Goal: Task Accomplishment & Management: Use online tool/utility

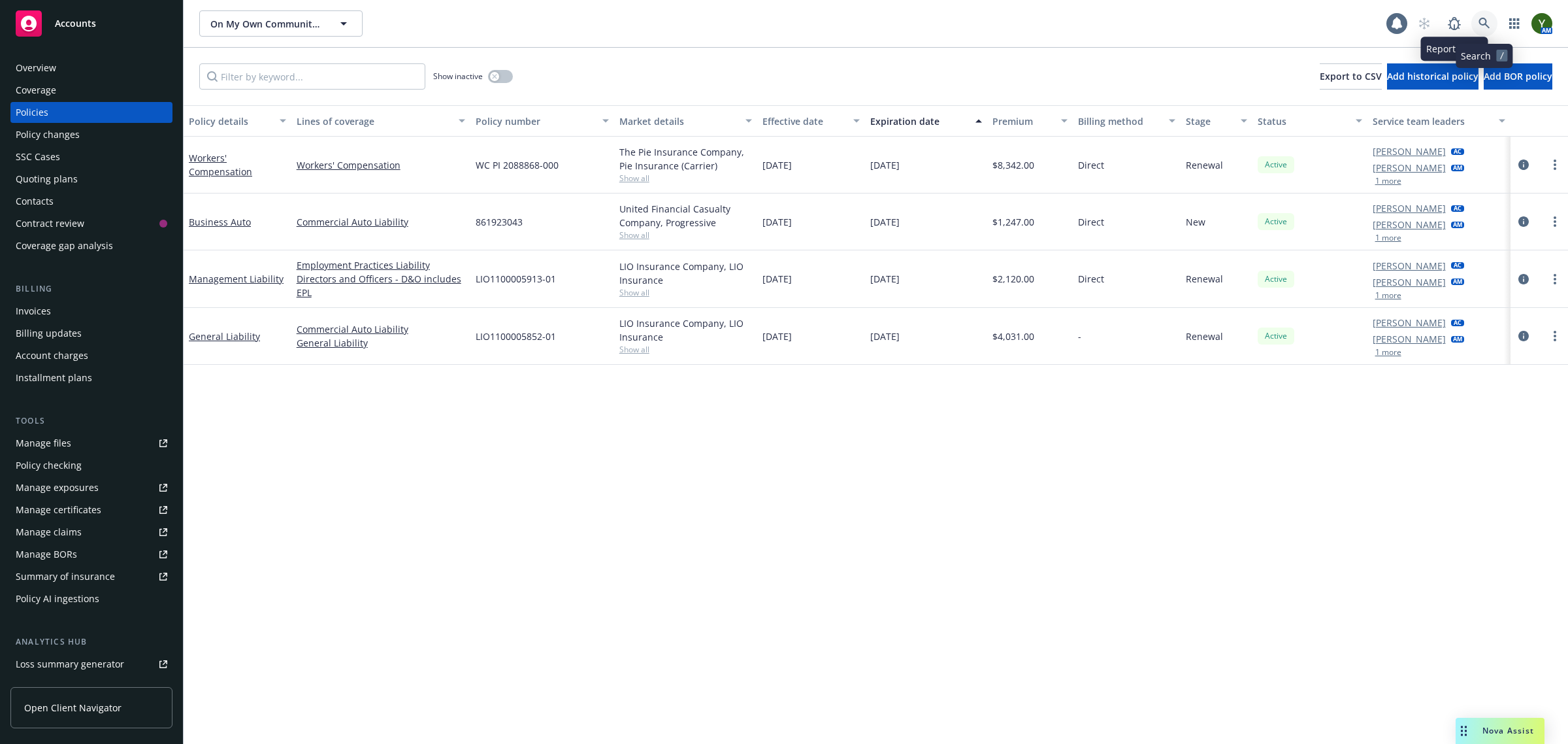
click at [1484, 21] on icon at bounding box center [1483, 23] width 11 height 11
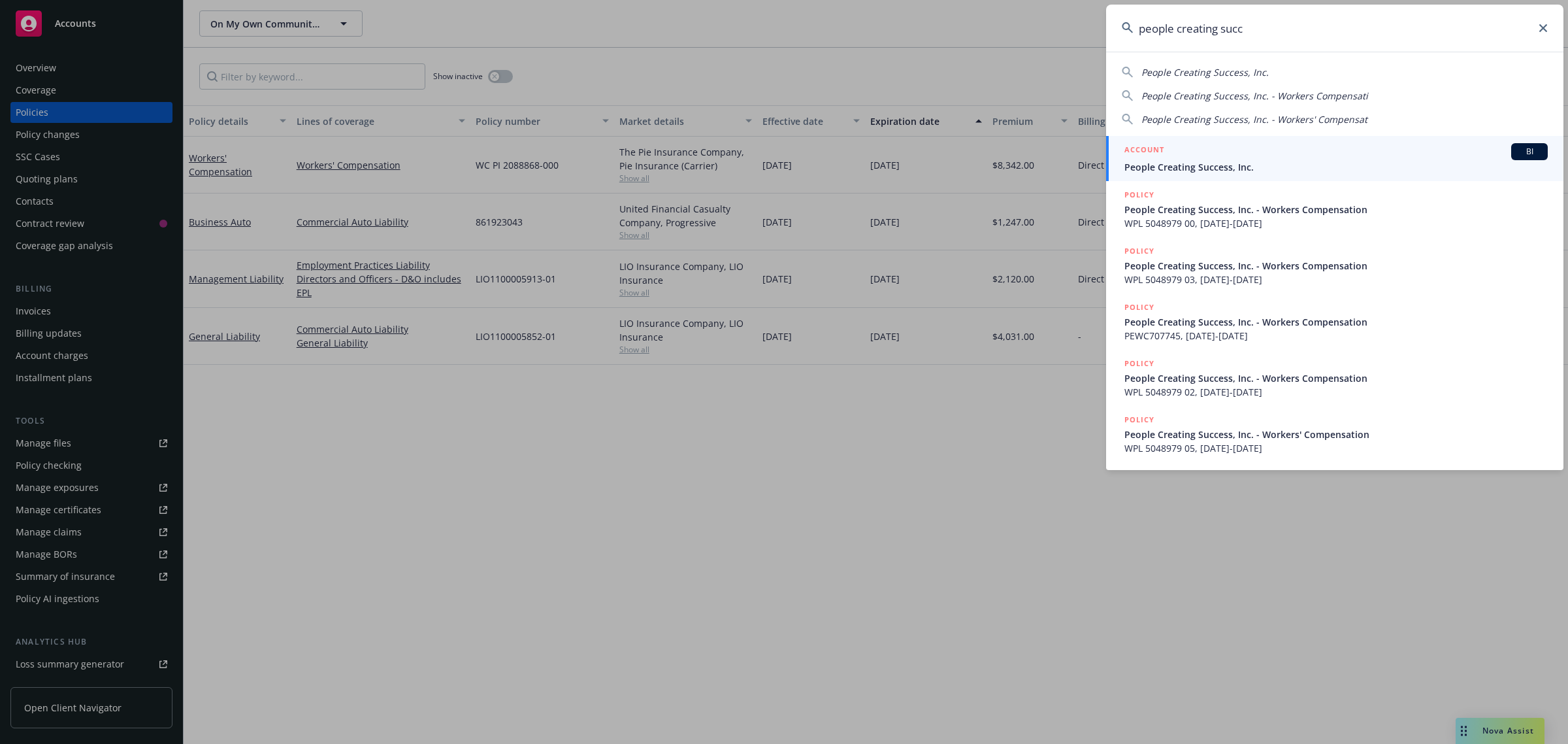
type input "people creating succ"
click at [1211, 170] on span "People Creating Success, Inc." at bounding box center [1335, 167] width 423 height 14
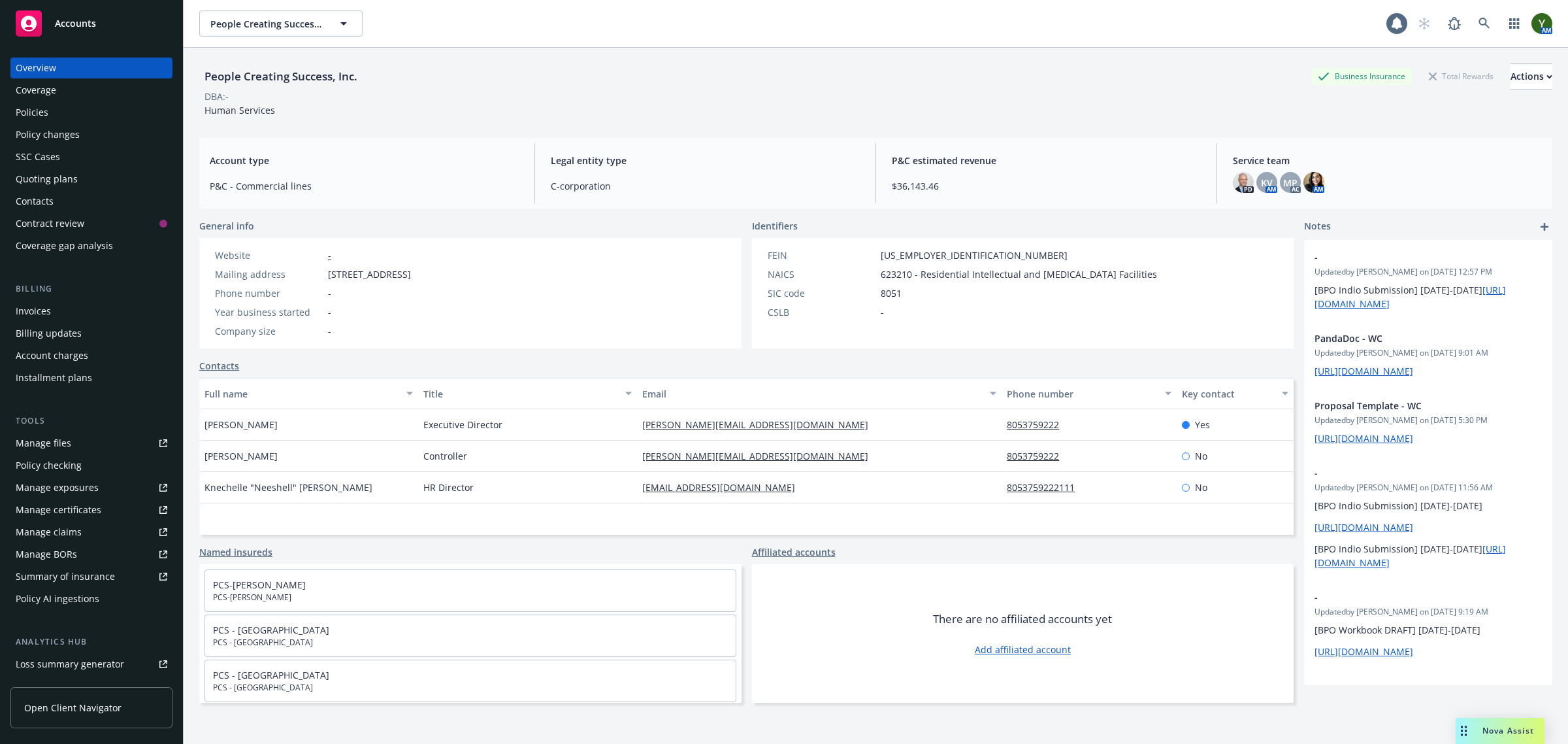
click at [21, 113] on div "Policies" at bounding box center [32, 112] width 33 height 21
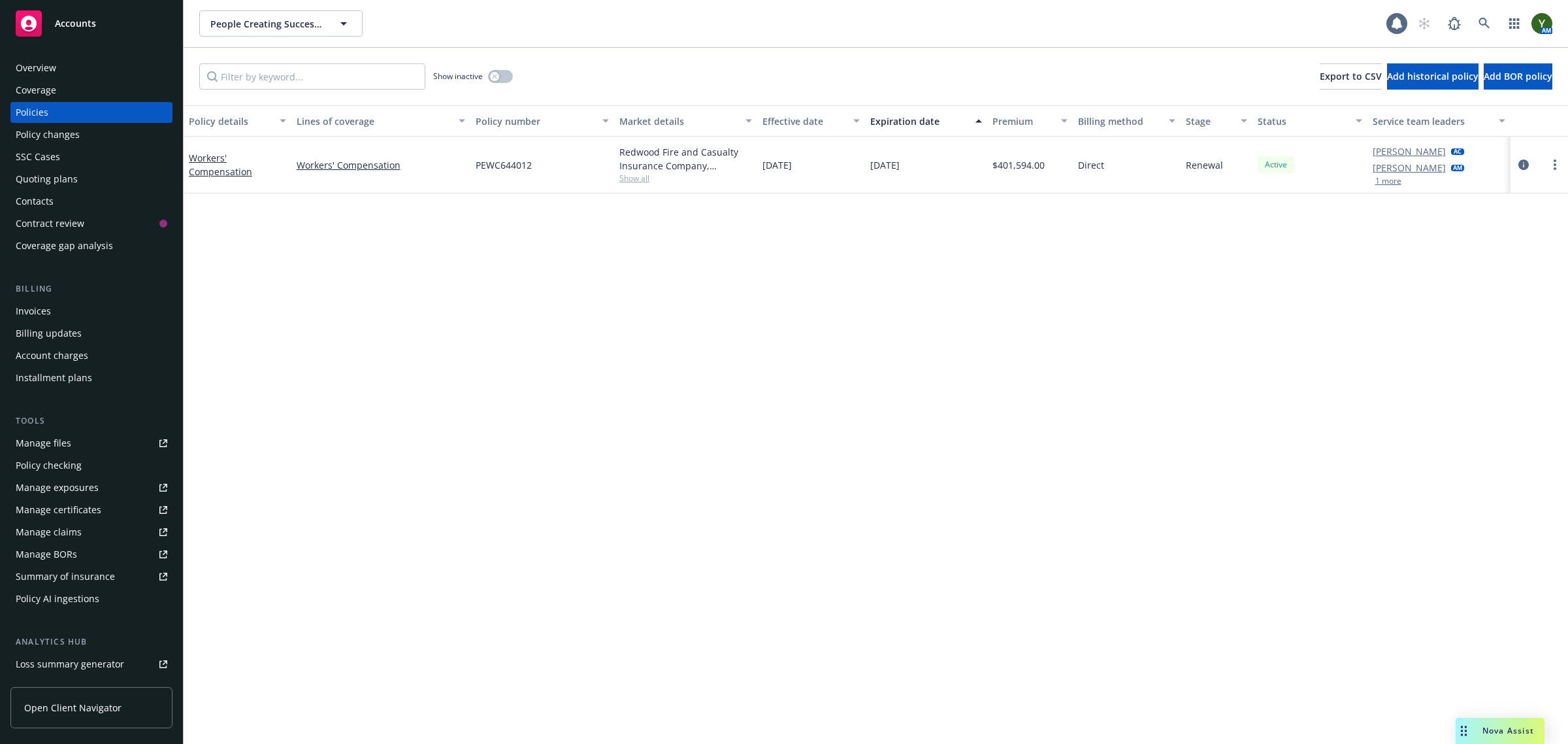
click at [502, 168] on span "PEWC644012" at bounding box center [504, 165] width 56 height 14
copy span "PEWC644012"
click at [501, 156] on div "PEWC644012" at bounding box center [542, 164] width 143 height 57
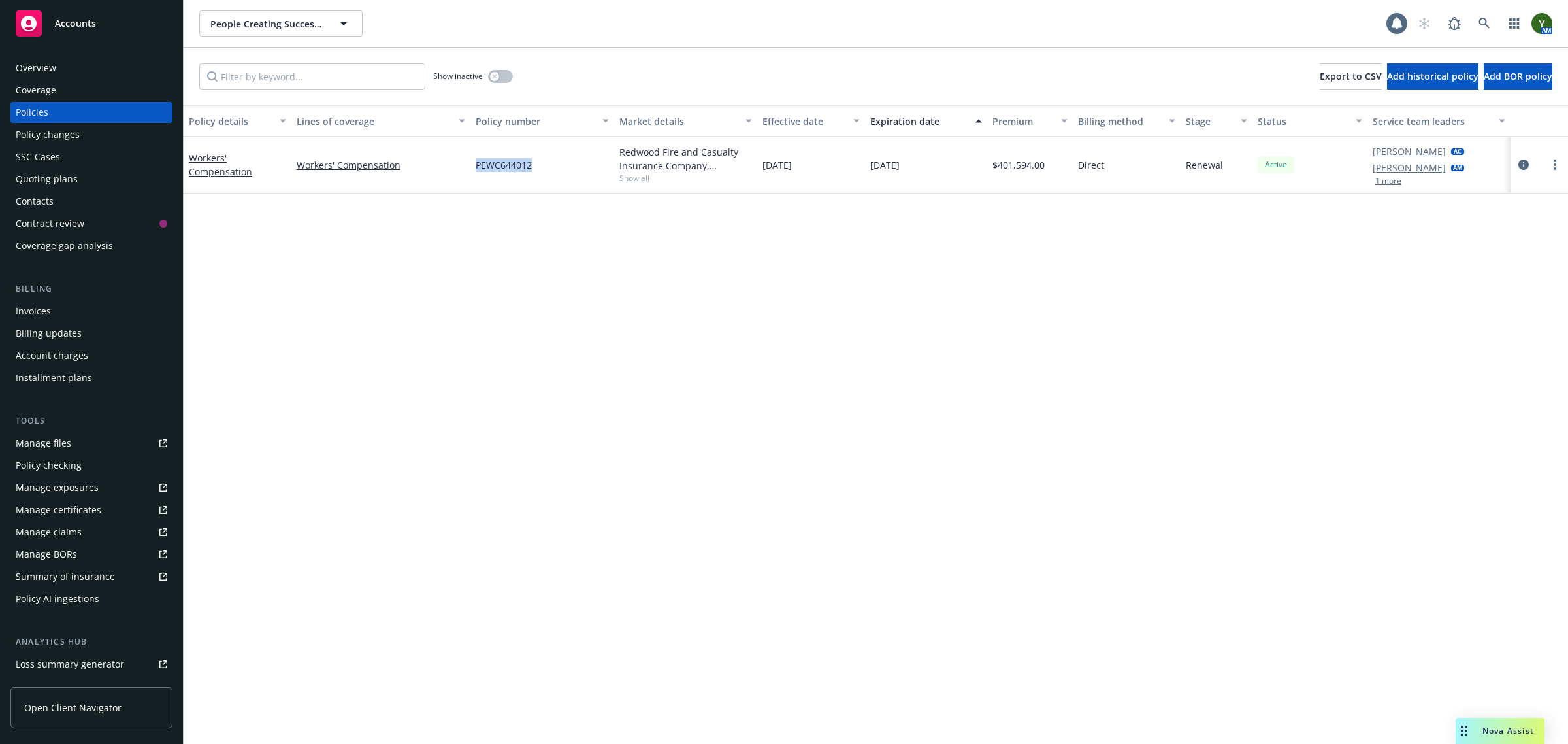
click at [501, 156] on div "PEWC644012" at bounding box center [542, 164] width 143 height 57
click at [722, 387] on div "Policy details Lines of coverage Policy number Market details Effective date Ex…" at bounding box center [875, 425] width 1384 height 639
click at [1479, 30] on link at bounding box center [1484, 23] width 26 height 26
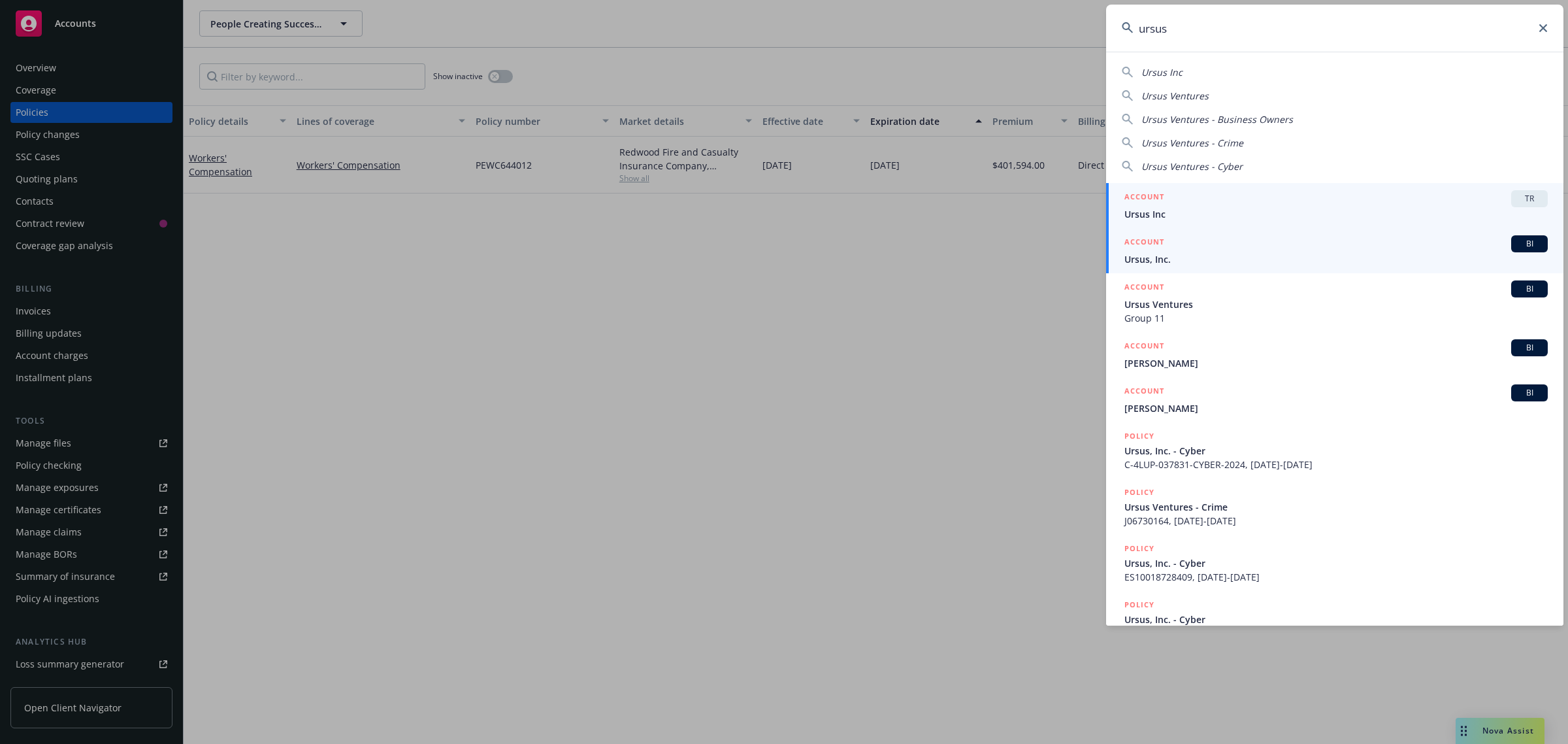
type input "ursus"
click at [1258, 248] on div "ACCOUNT BI" at bounding box center [1335, 243] width 423 height 17
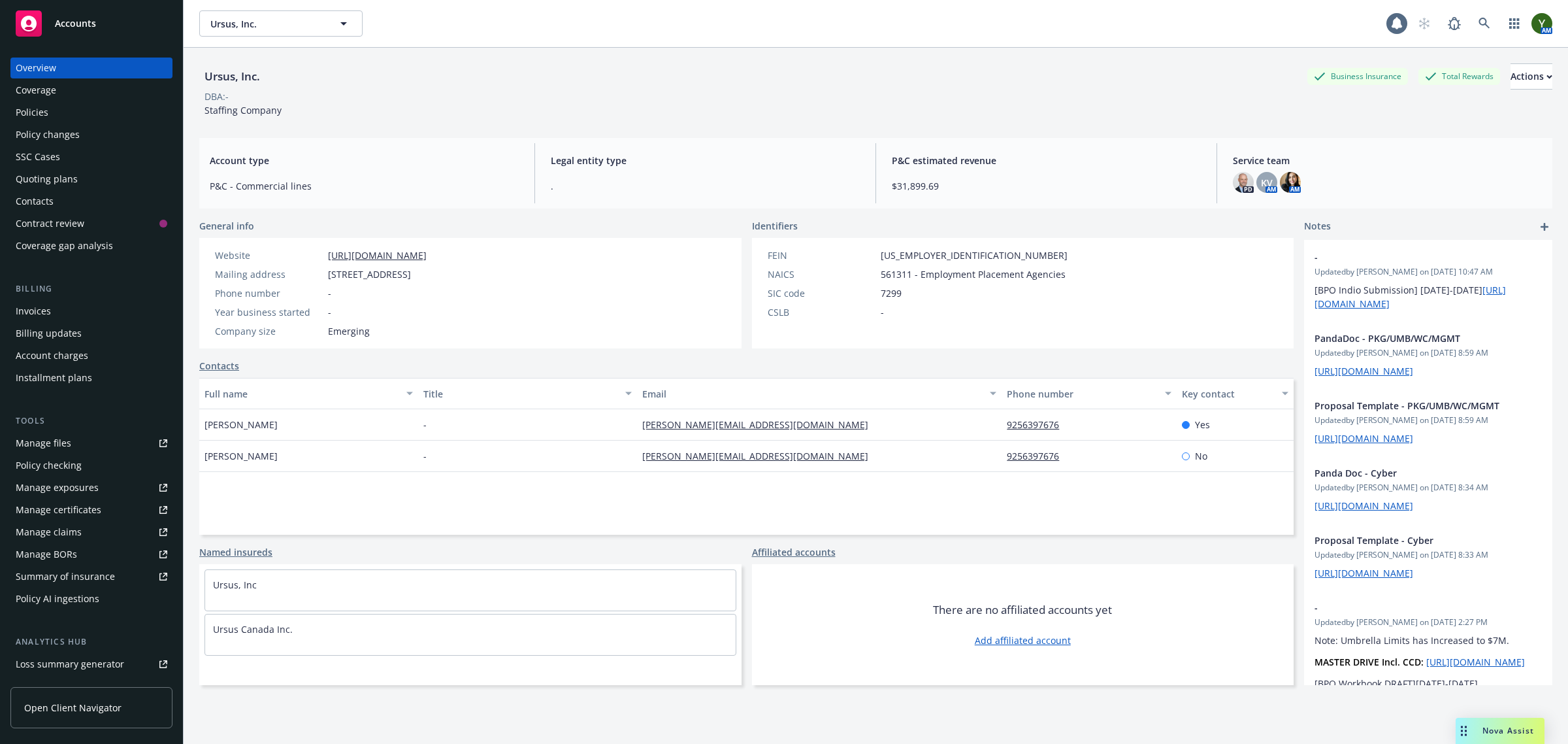
click at [91, 108] on div "Policies" at bounding box center [92, 112] width 151 height 21
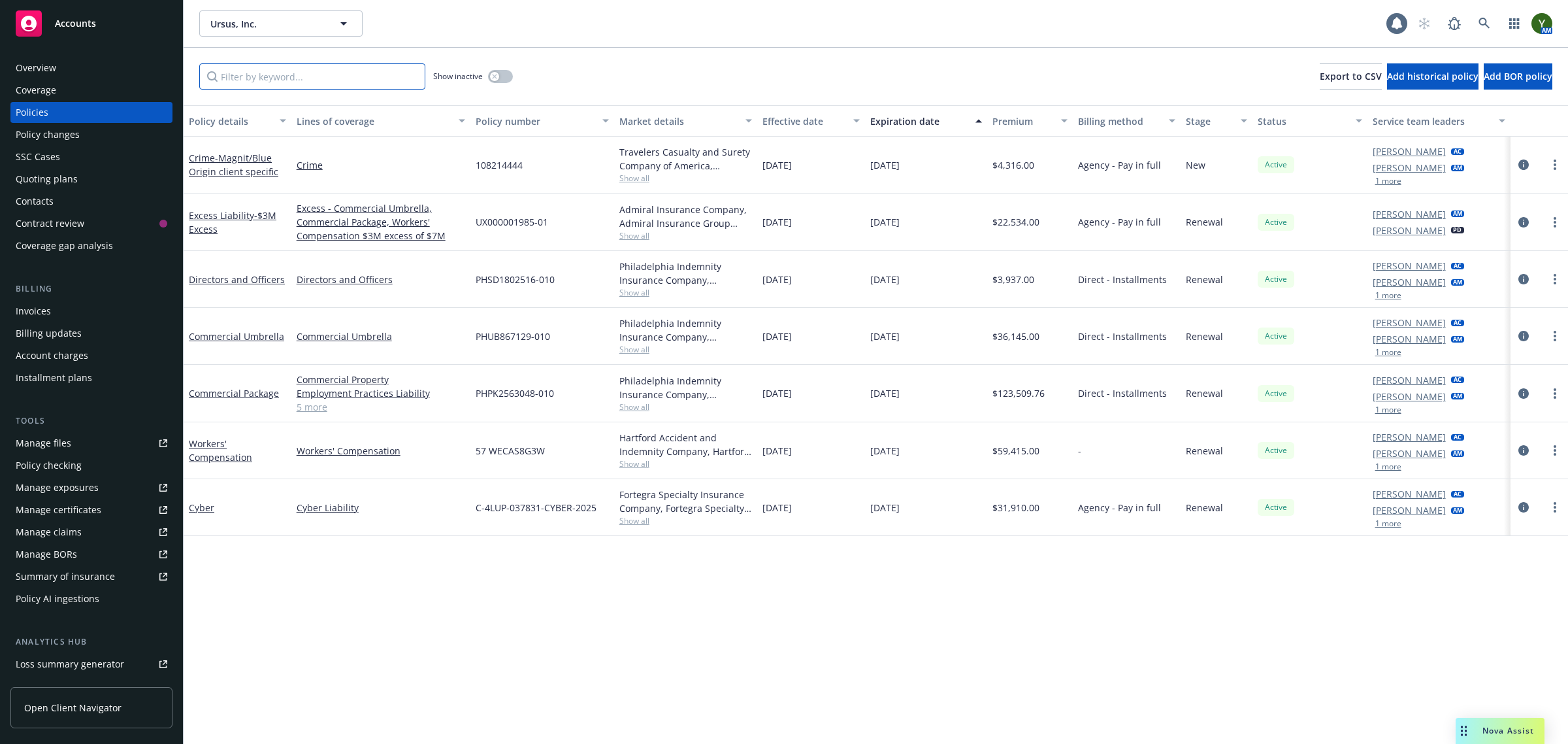
click at [282, 75] on input "Filter by keyword..." at bounding box center [312, 77] width 226 height 26
paste input "UX000001985-01"
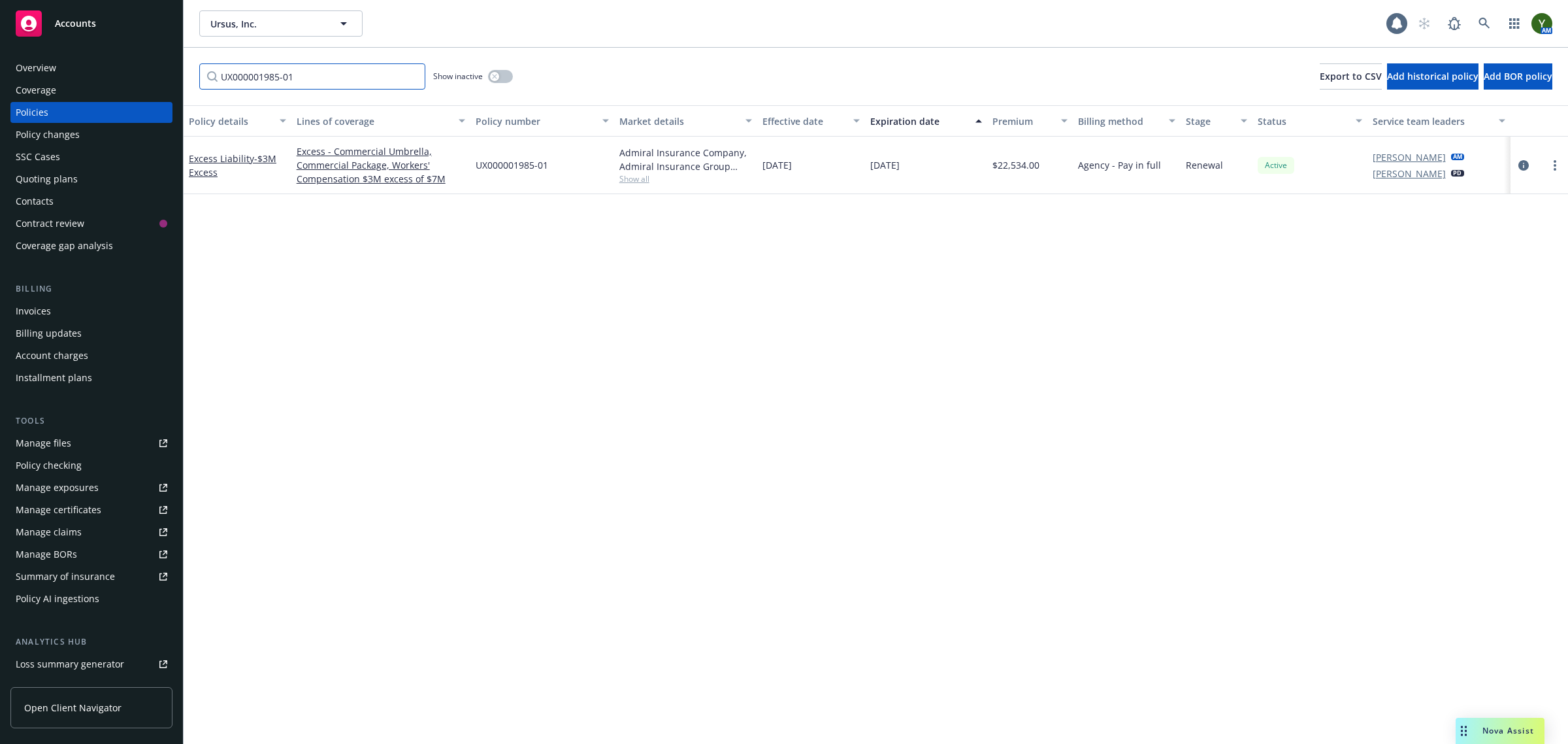
type input "UX000001985-01"
click at [1529, 163] on link "circleInformation" at bounding box center [1523, 165] width 16 height 16
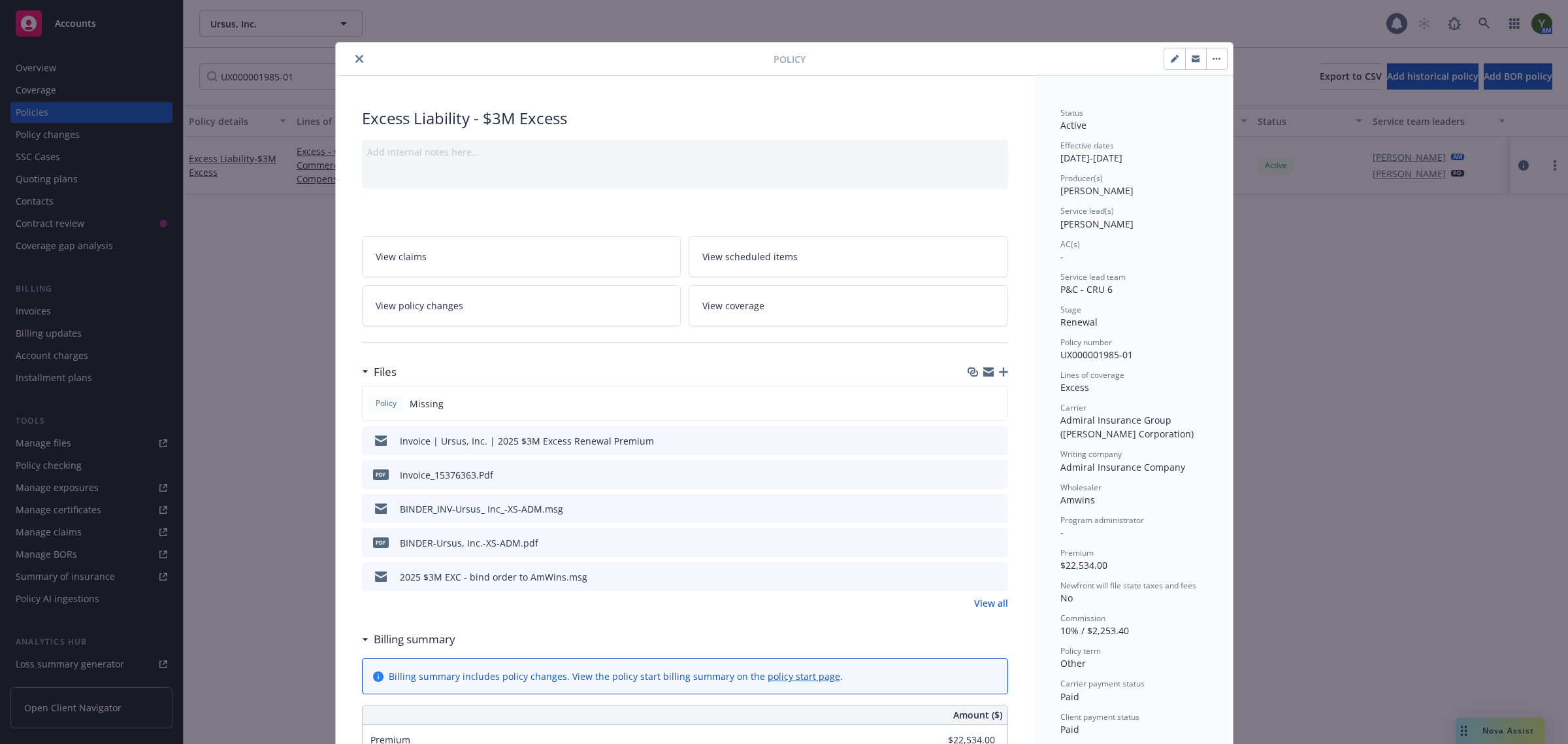
click at [1000, 375] on icon "button" at bounding box center [1003, 372] width 9 height 9
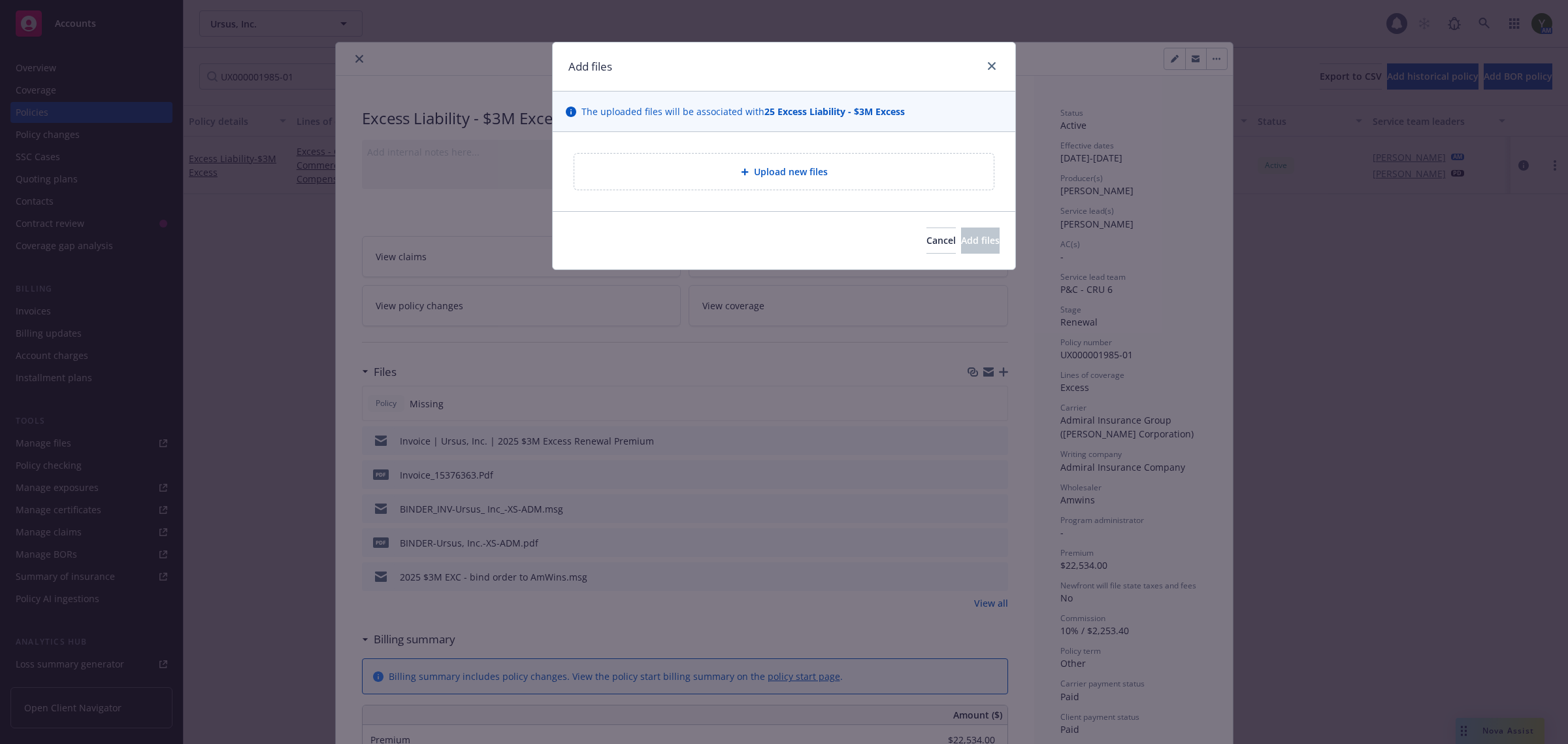
click at [688, 189] on div "Upload new files" at bounding box center [784, 171] width 419 height 36
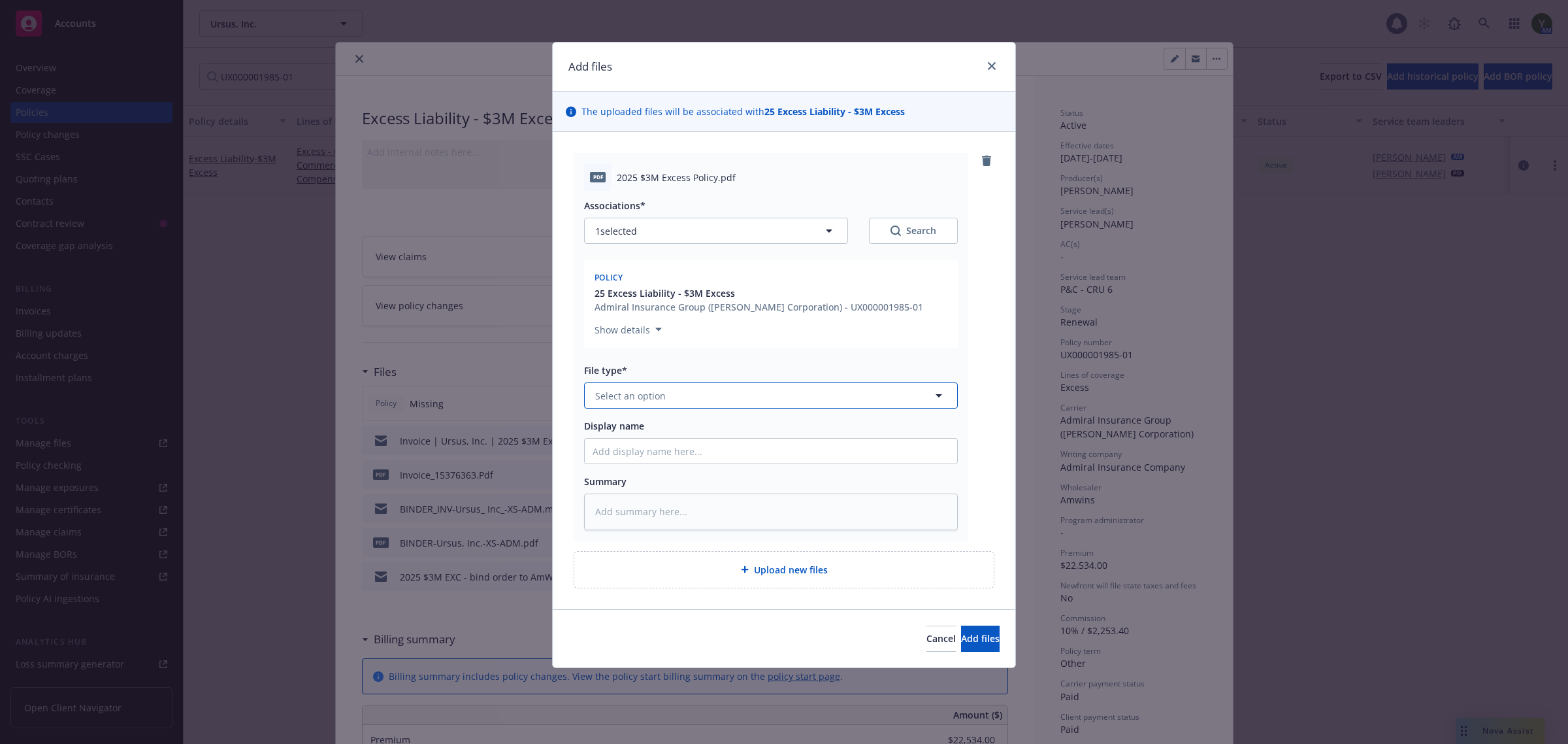
click at [660, 392] on span "Select an option" at bounding box center [630, 395] width 71 height 14
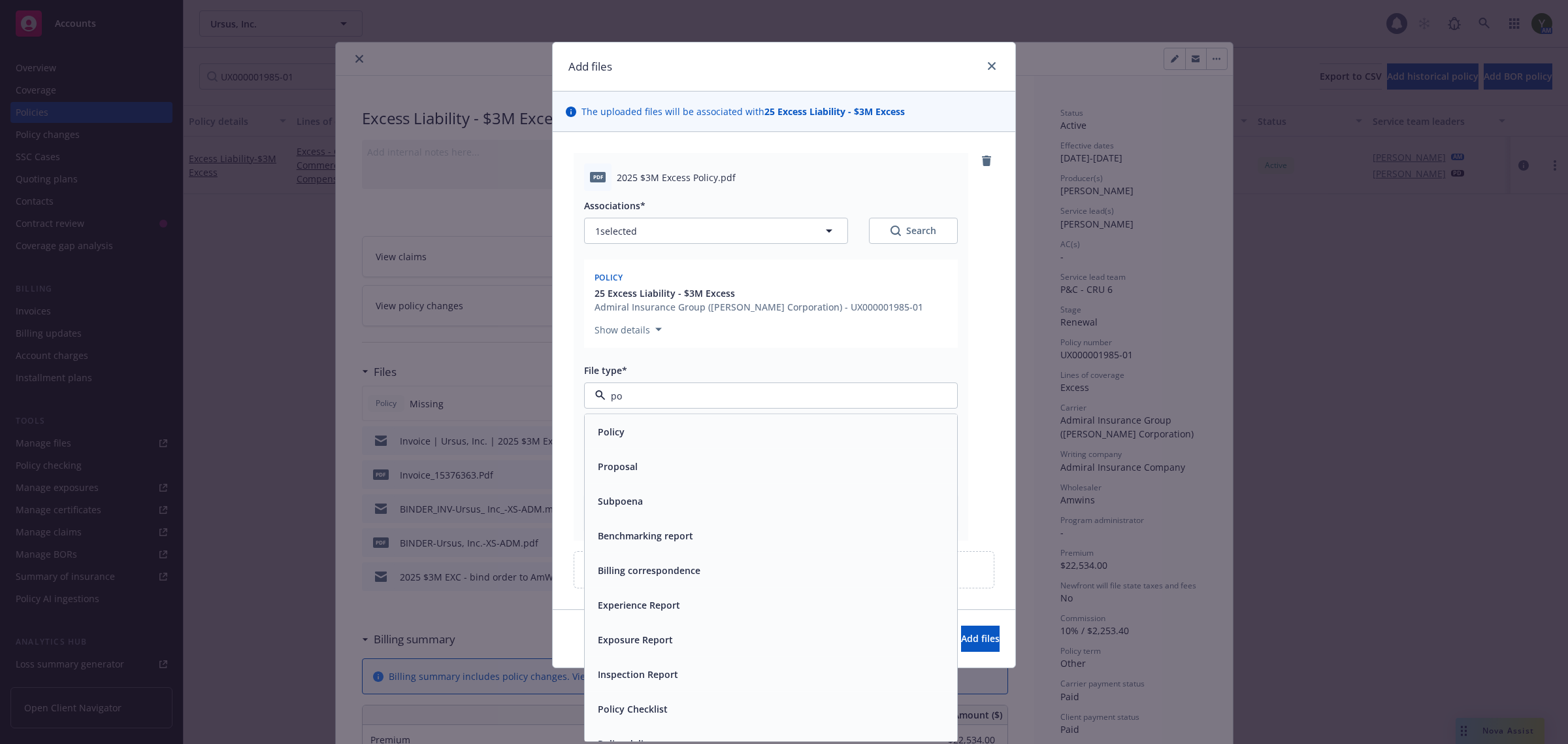
type input "pol"
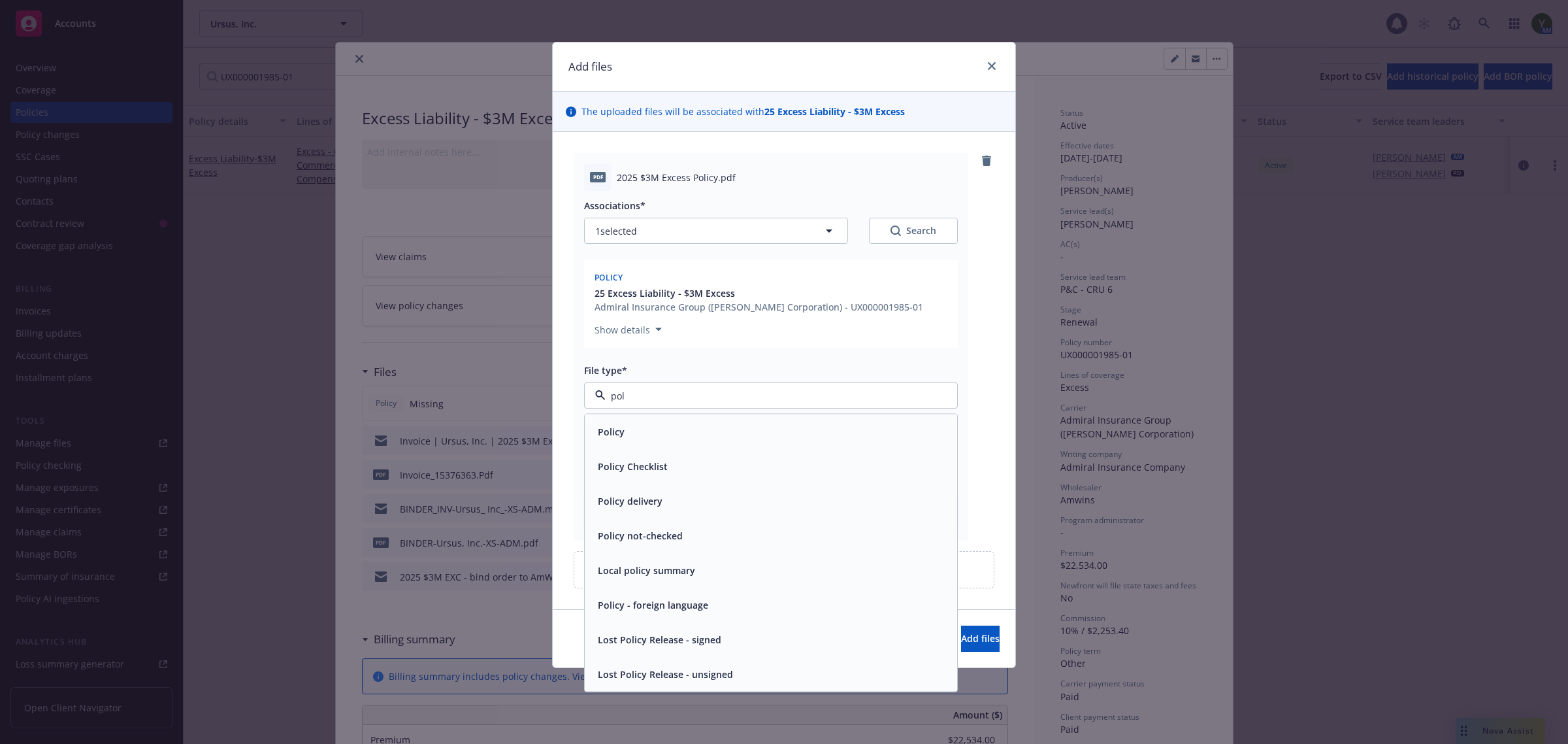
click at [638, 434] on div "Policy" at bounding box center [771, 431] width 356 height 19
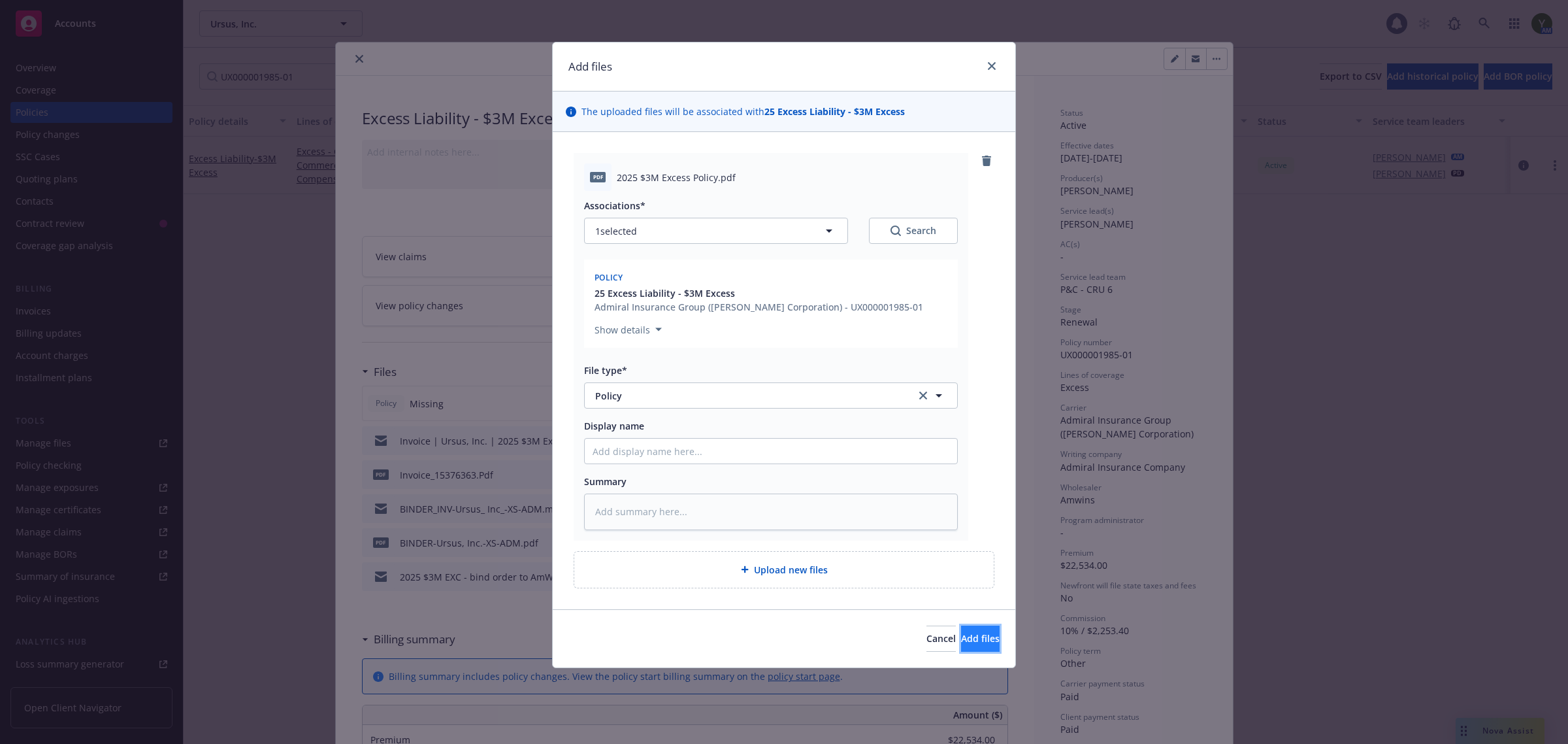
click at [961, 645] on button "Add files" at bounding box center [980, 638] width 39 height 26
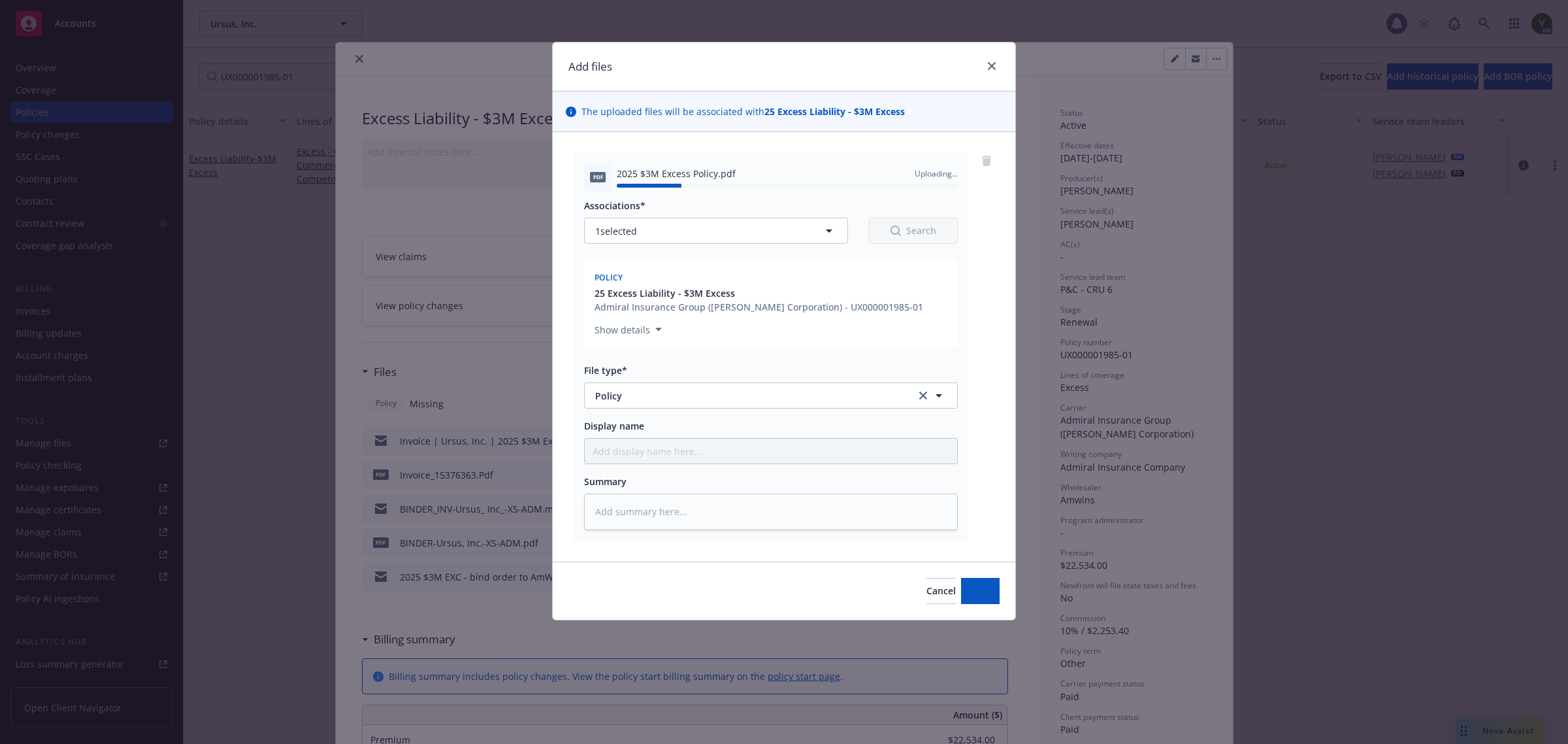
type textarea "x"
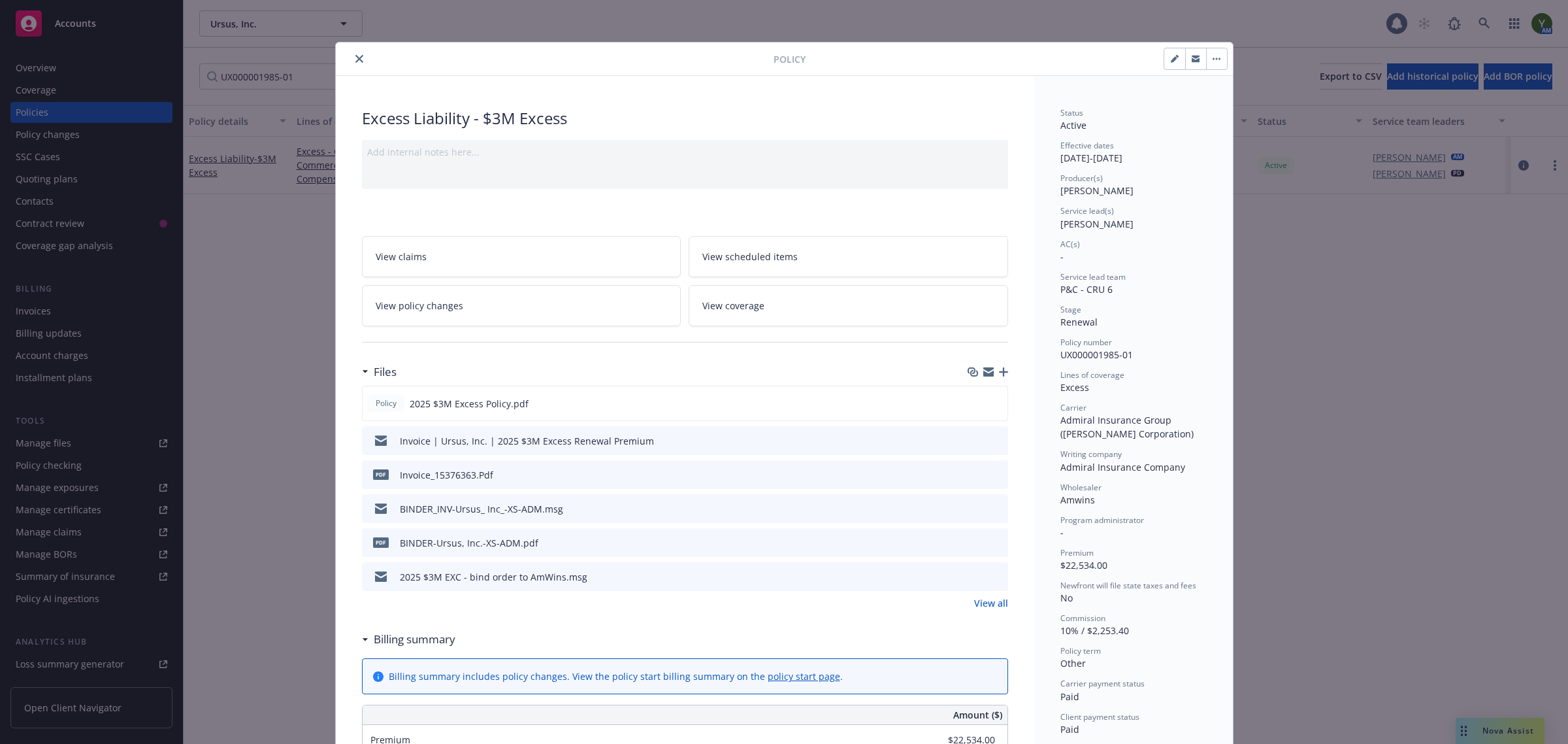
click at [1213, 59] on icon "button" at bounding box center [1214, 59] width 2 height 2
click at [1496, 740] on div "Policy Excess Liability - $3M Excess Add internal notes here... View claims Vie…" at bounding box center [784, 372] width 1568 height 744
click at [1487, 733] on div "Policy Excess Liability - $3M Excess Add internal notes here... View claims Vie…" at bounding box center [784, 372] width 1568 height 744
click at [355, 55] on icon "close" at bounding box center [359, 59] width 8 height 8
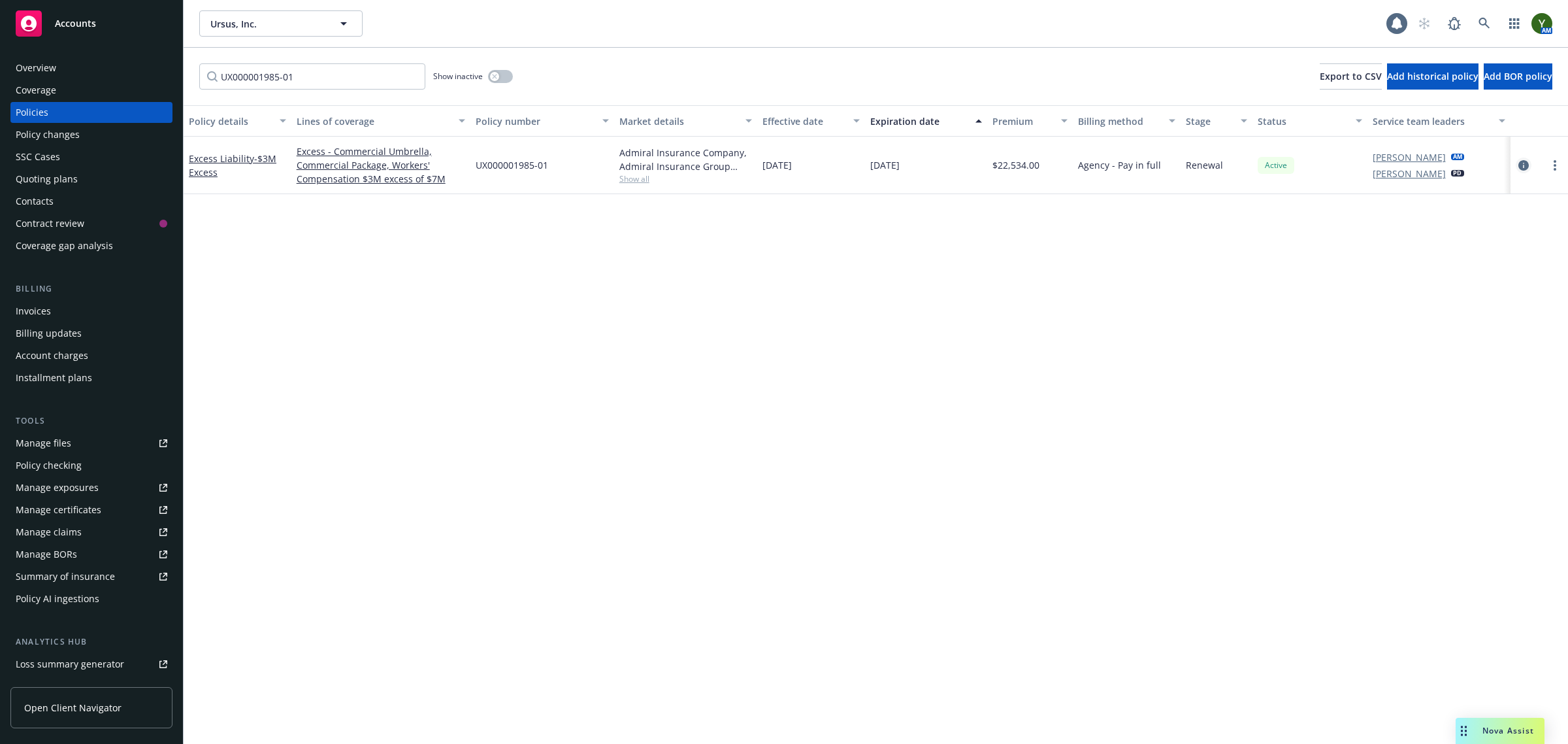
click at [1524, 170] on link "circleInformation" at bounding box center [1523, 165] width 16 height 16
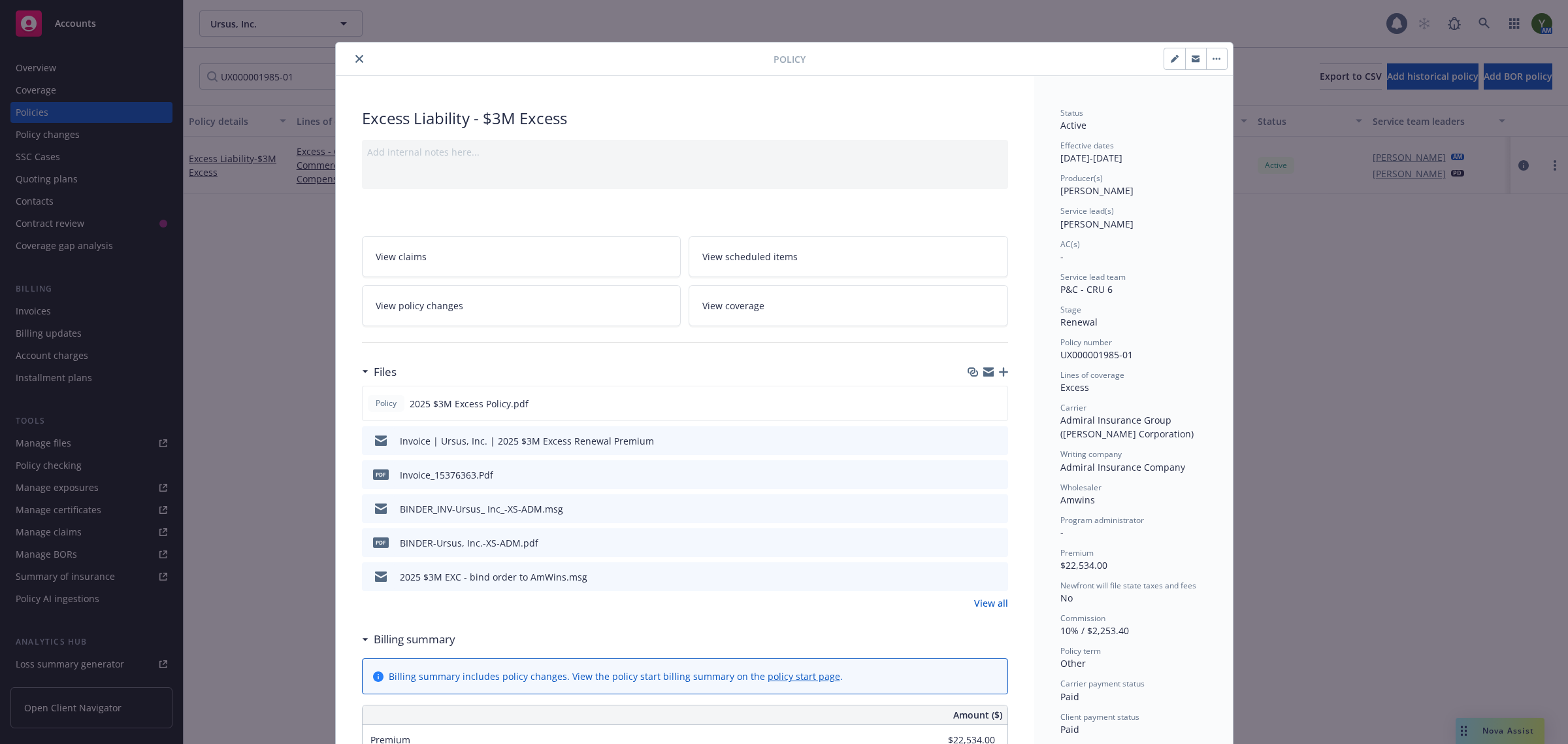
scroll to position [39, 0]
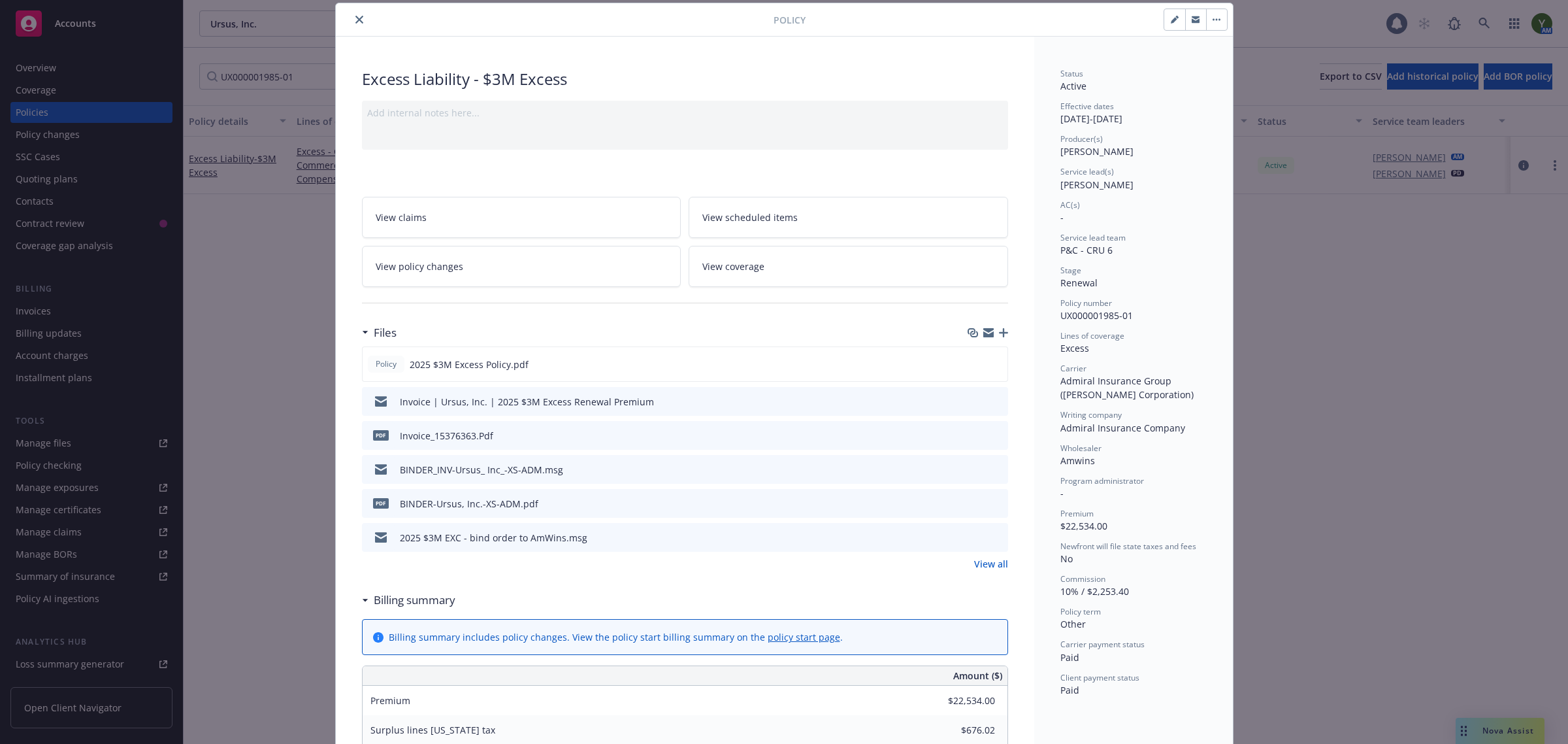
click at [1222, 17] on div "Policy" at bounding box center [784, 19] width 897 height 33
click at [1213, 20] on icon "button" at bounding box center [1214, 20] width 2 height 2
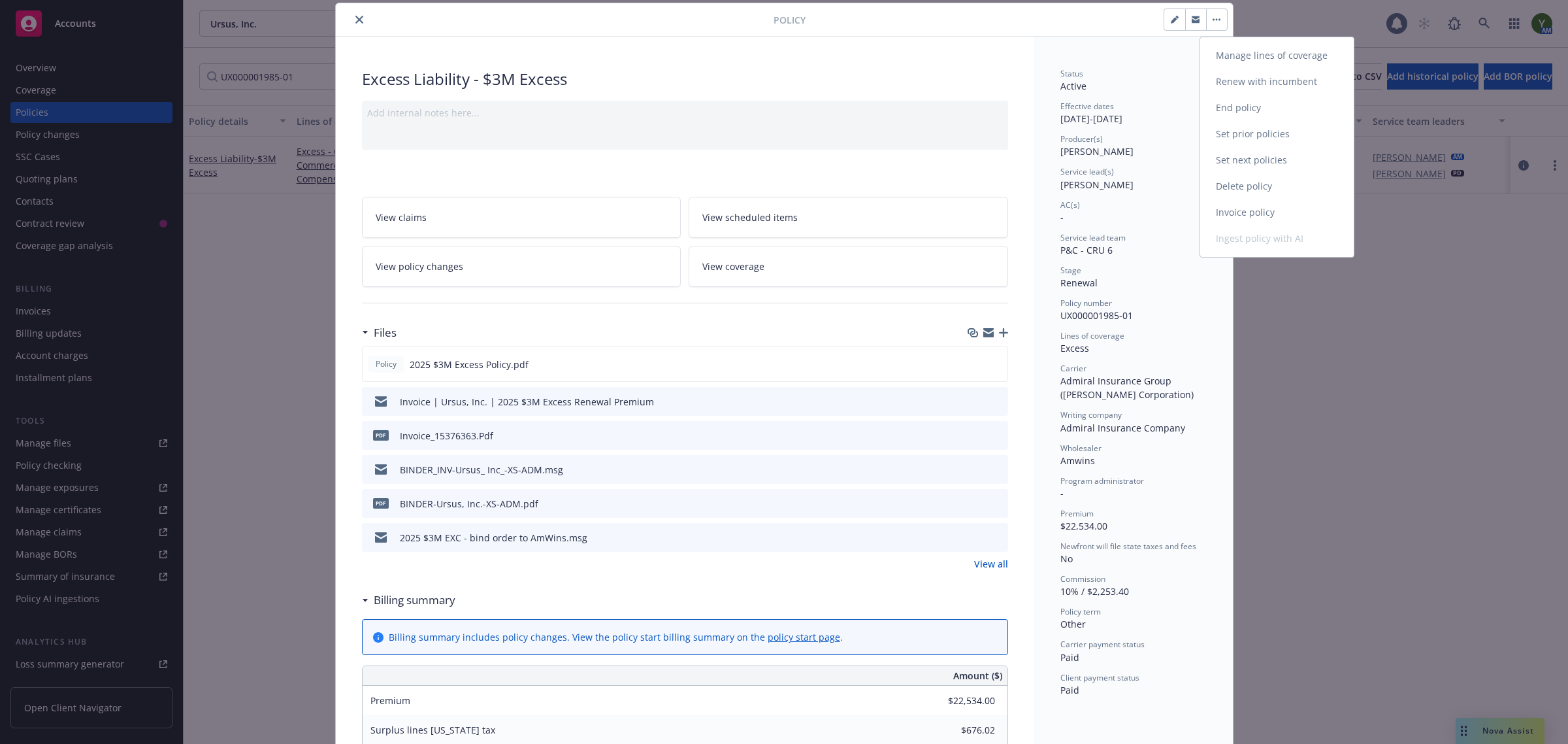
click at [1245, 54] on link "Manage lines of coverage" at bounding box center [1276, 56] width 153 height 26
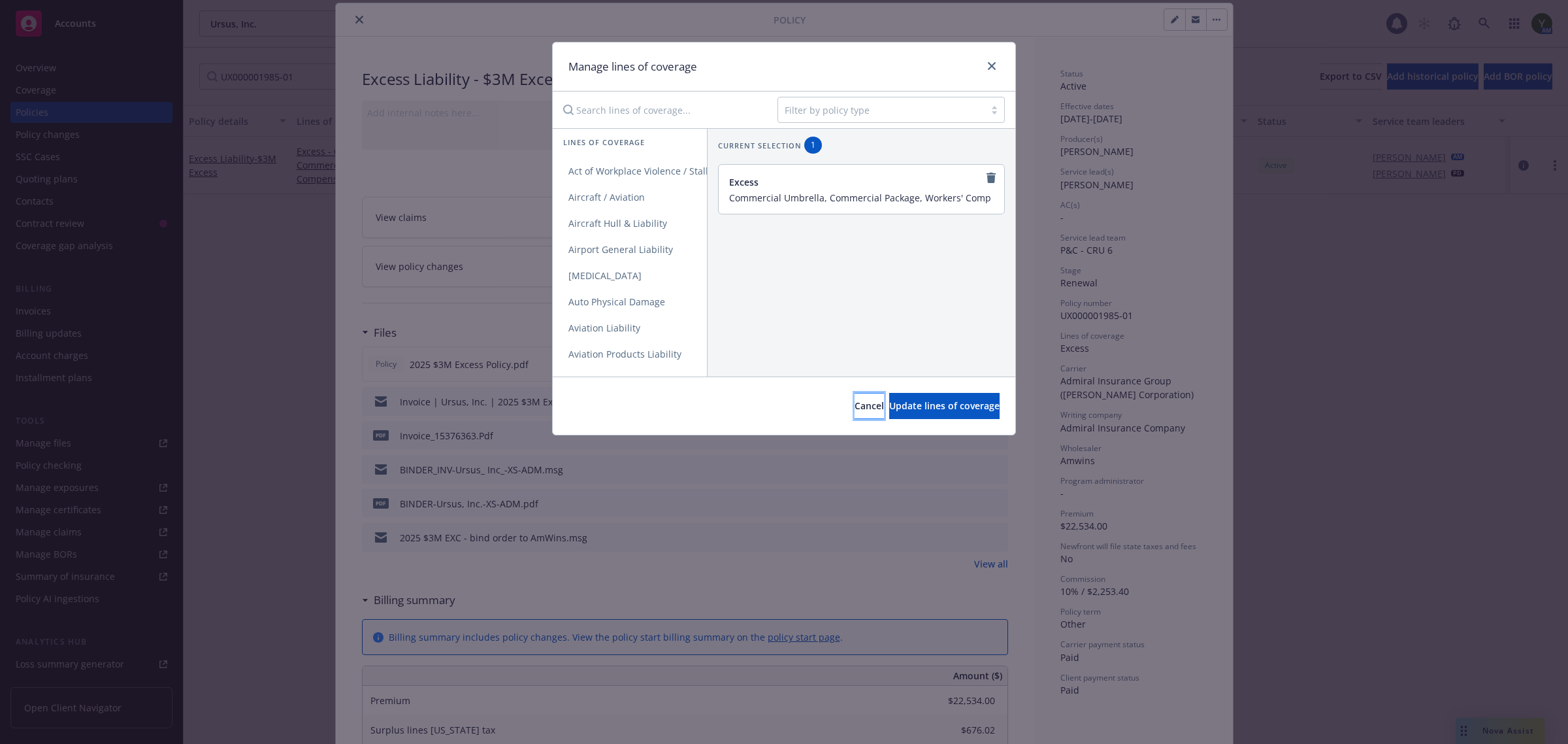
click at [854, 402] on span "Cancel" at bounding box center [869, 405] width 30 height 12
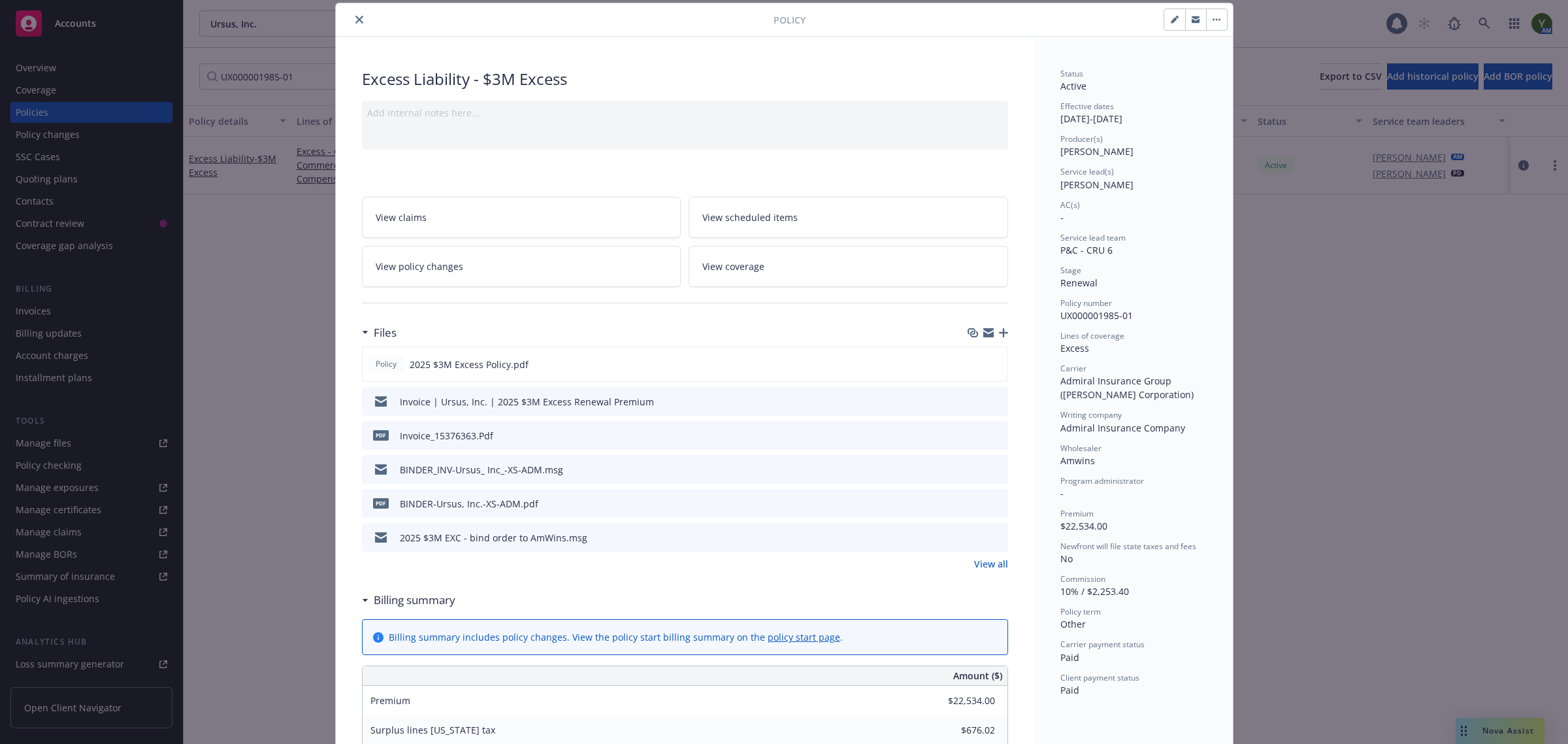
click at [1392, 317] on div "Policy Excess Liability - $3M Excess Add internal notes here... View claims Vie…" at bounding box center [784, 372] width 1568 height 744
click at [355, 21] on icon "close" at bounding box center [359, 20] width 8 height 8
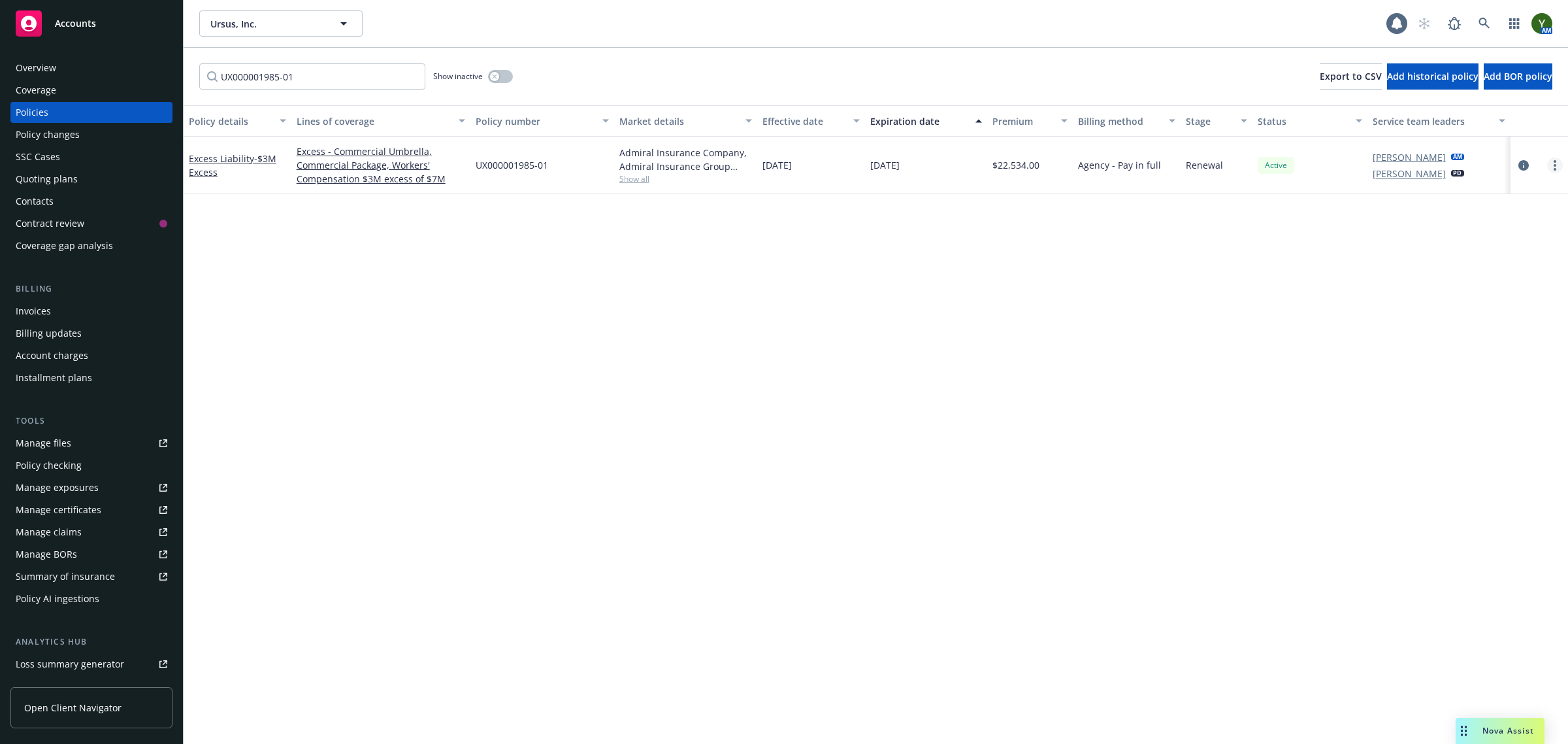
click at [1553, 168] on circle "more" at bounding box center [1554, 169] width 3 height 3
click at [1292, 418] on div "Policy details Lines of coverage Policy number Market details Effective date Ex…" at bounding box center [875, 425] width 1384 height 639
click at [1480, 734] on div "Nova Assist" at bounding box center [1507, 730] width 73 height 11
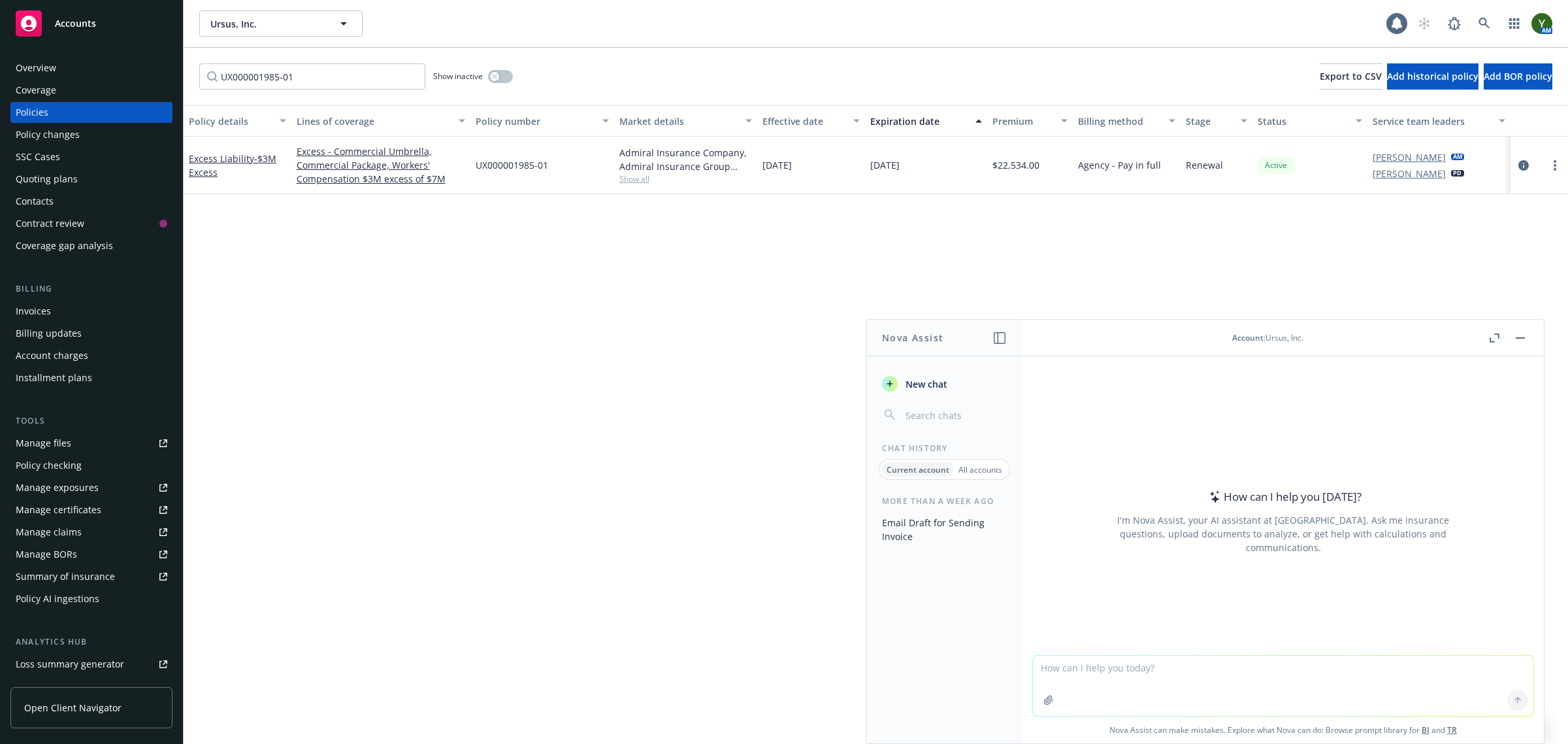
click at [1142, 679] on textarea at bounding box center [1282, 685] width 501 height 60
click at [529, 161] on span "UX000001985-01" at bounding box center [512, 165] width 73 height 14
copy span "UX000001985-01"
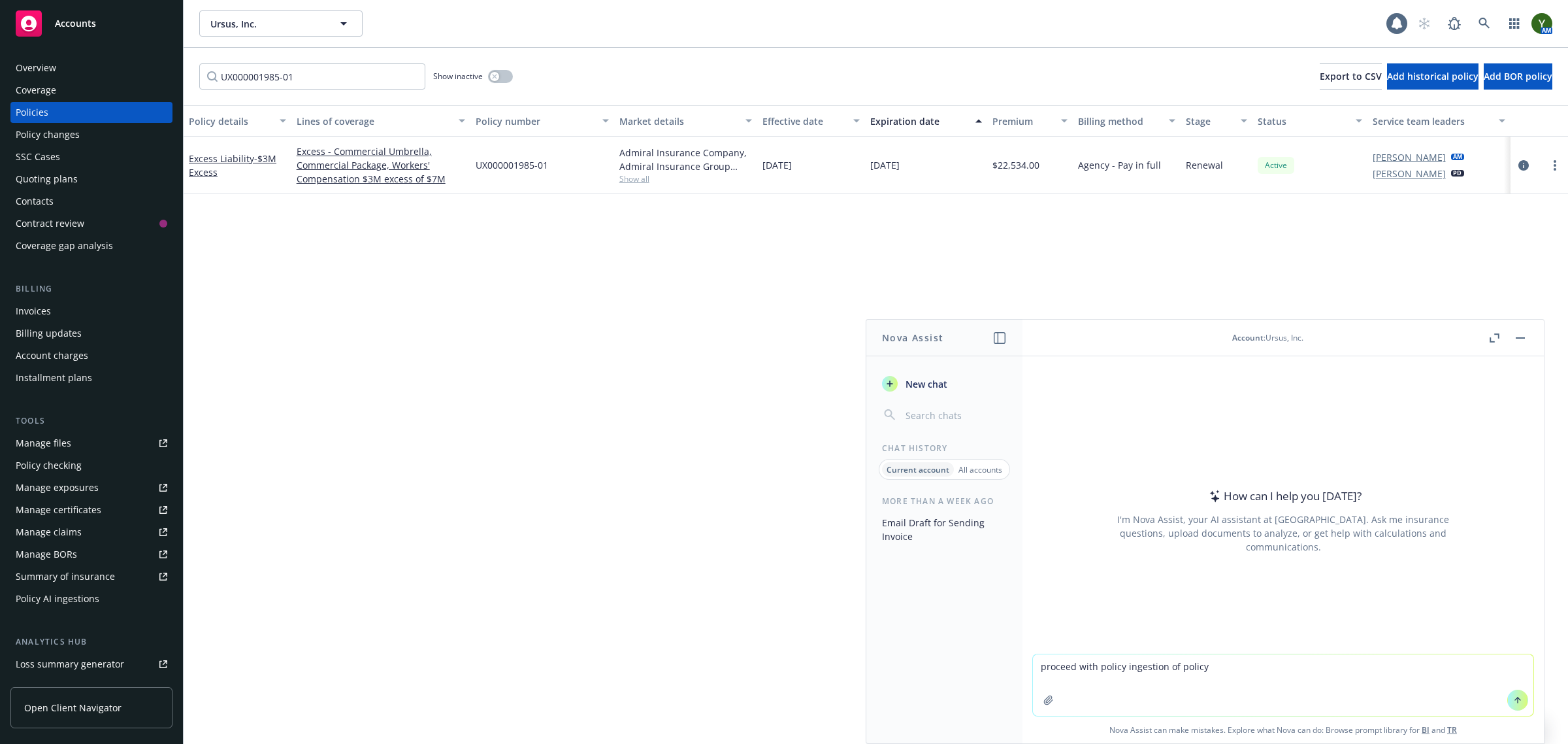
click at [1268, 666] on textarea "proceed with policy ingestion of policy" at bounding box center [1282, 685] width 501 height 62
paste textarea "UX000001985-01"
type textarea "proceed with policy ingestion of policy UX000001985-01"
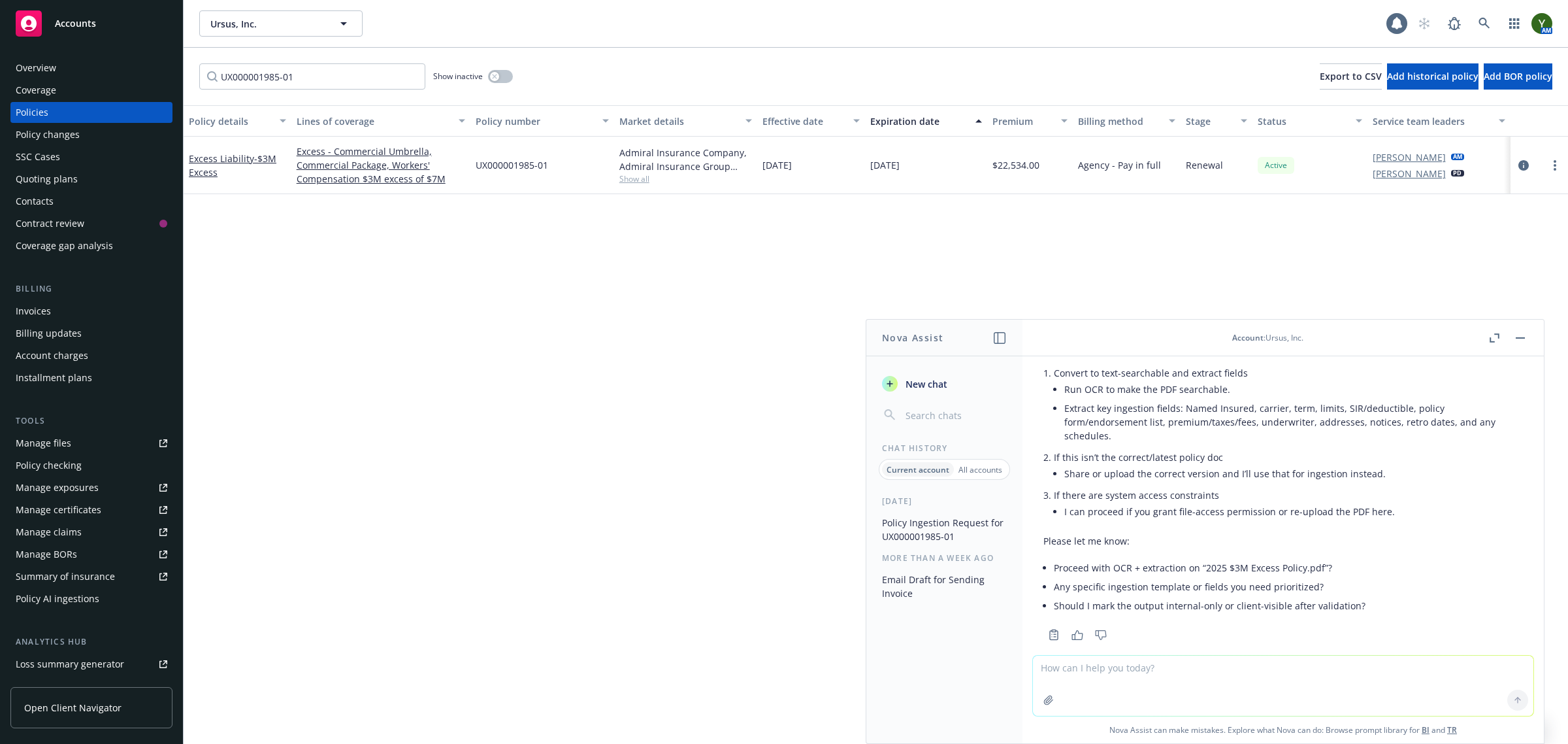
scroll to position [259, 0]
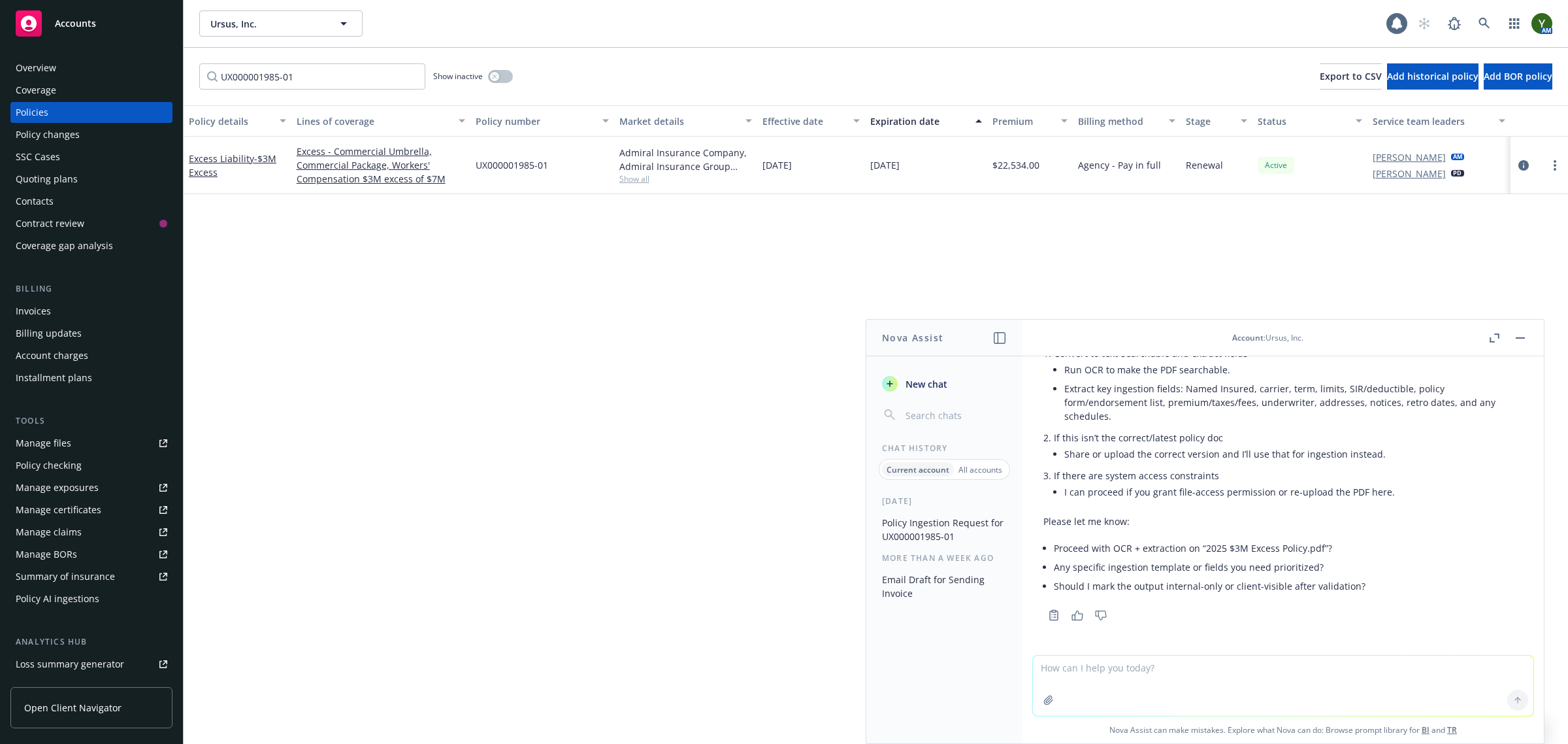
click at [1052, 700] on button "button" at bounding box center [1048, 699] width 21 height 21
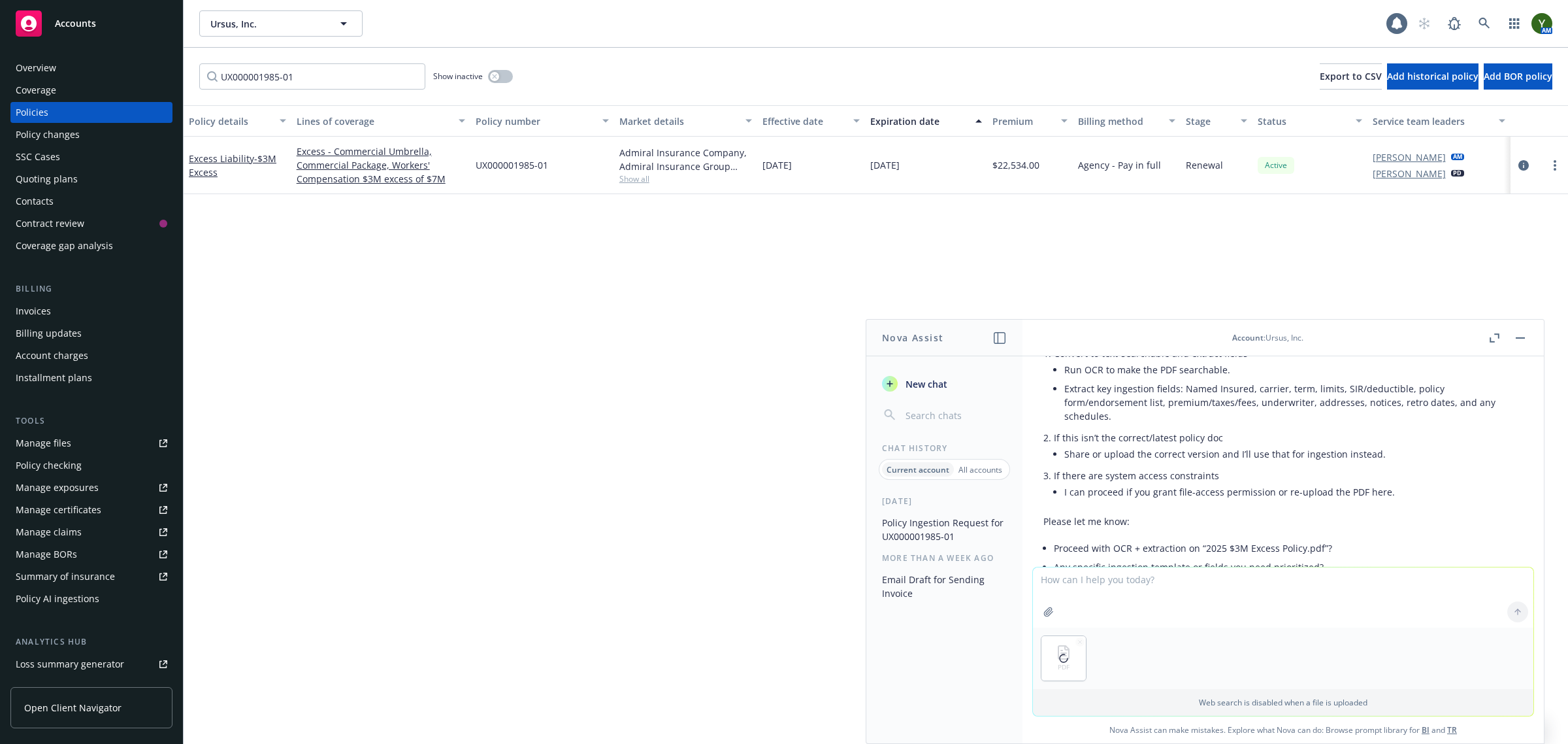
click at [1145, 583] on textarea at bounding box center [1282, 598] width 501 height 60
type textarea "here is the policy, can you procee now"
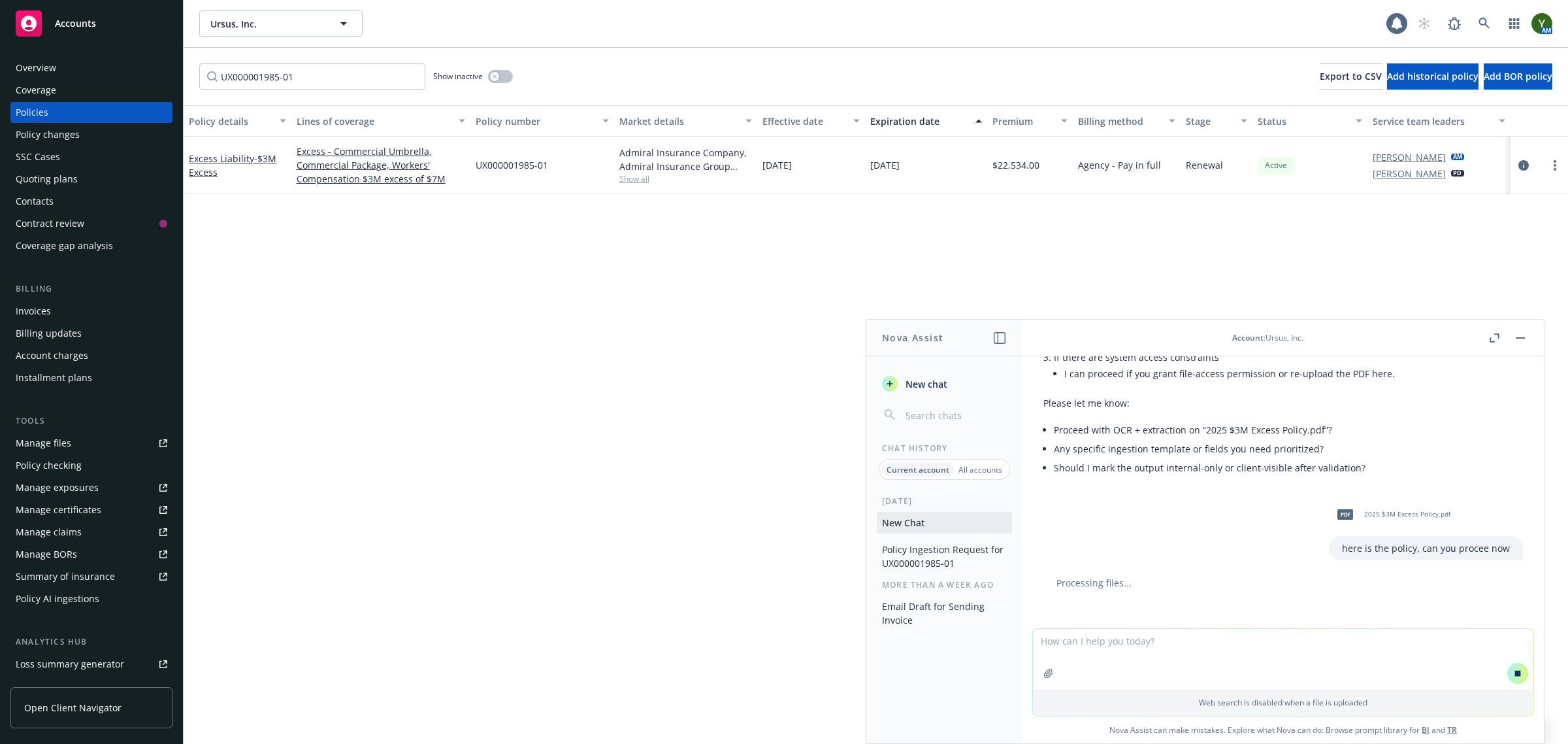
scroll to position [385, 0]
click at [1532, 343] on header "Account : Ursus, Inc." at bounding box center [1283, 338] width 522 height 37
click at [1520, 329] on header "Account : Ursus, Inc." at bounding box center [1283, 338] width 522 height 37
click at [1519, 330] on button "button" at bounding box center [1520, 338] width 16 height 16
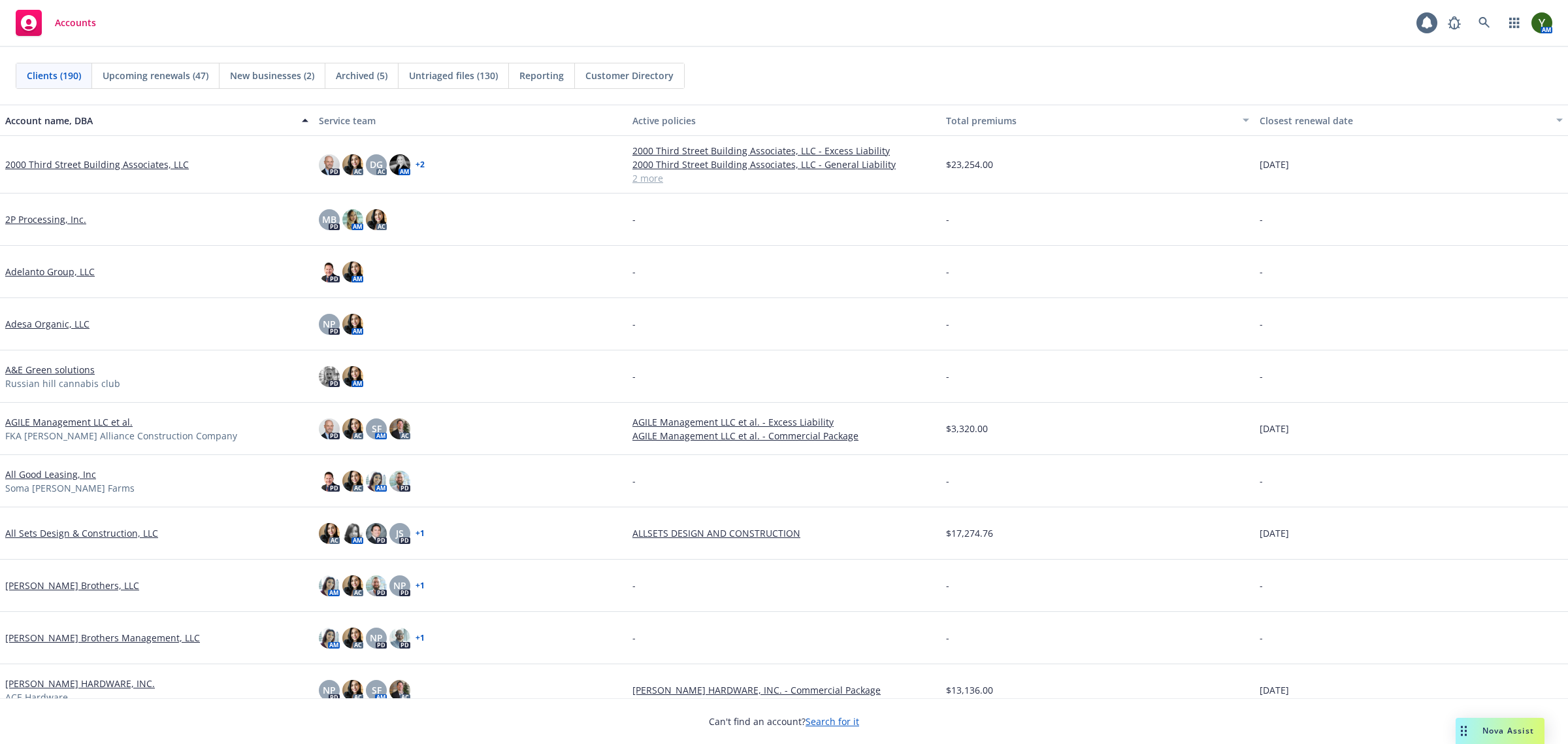
click at [1480, 733] on div "Nova Assist" at bounding box center [1507, 730] width 73 height 11
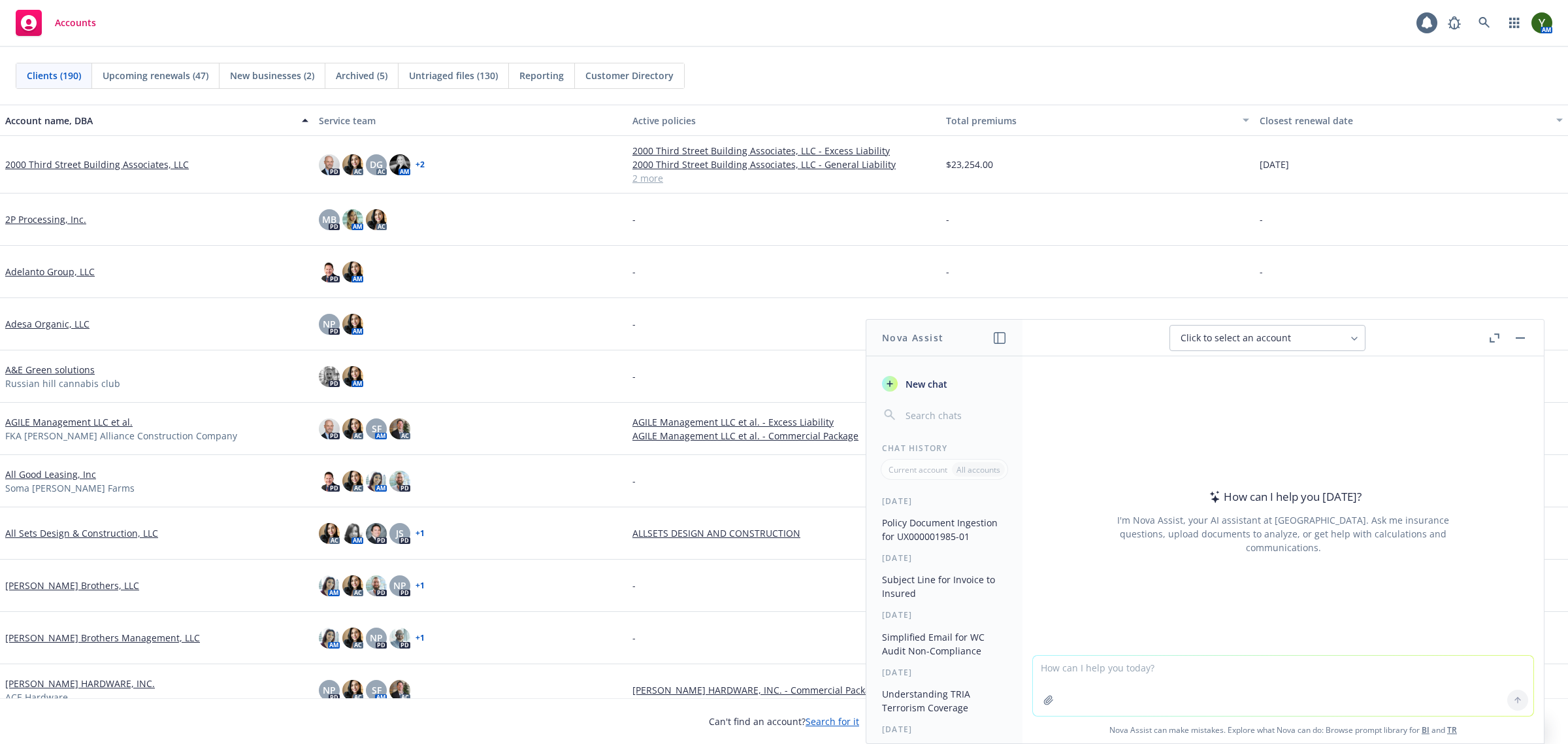
click at [1074, 683] on textarea at bounding box center [1282, 685] width 501 height 60
click at [1517, 338] on rect "button" at bounding box center [1519, 338] width 9 height 1
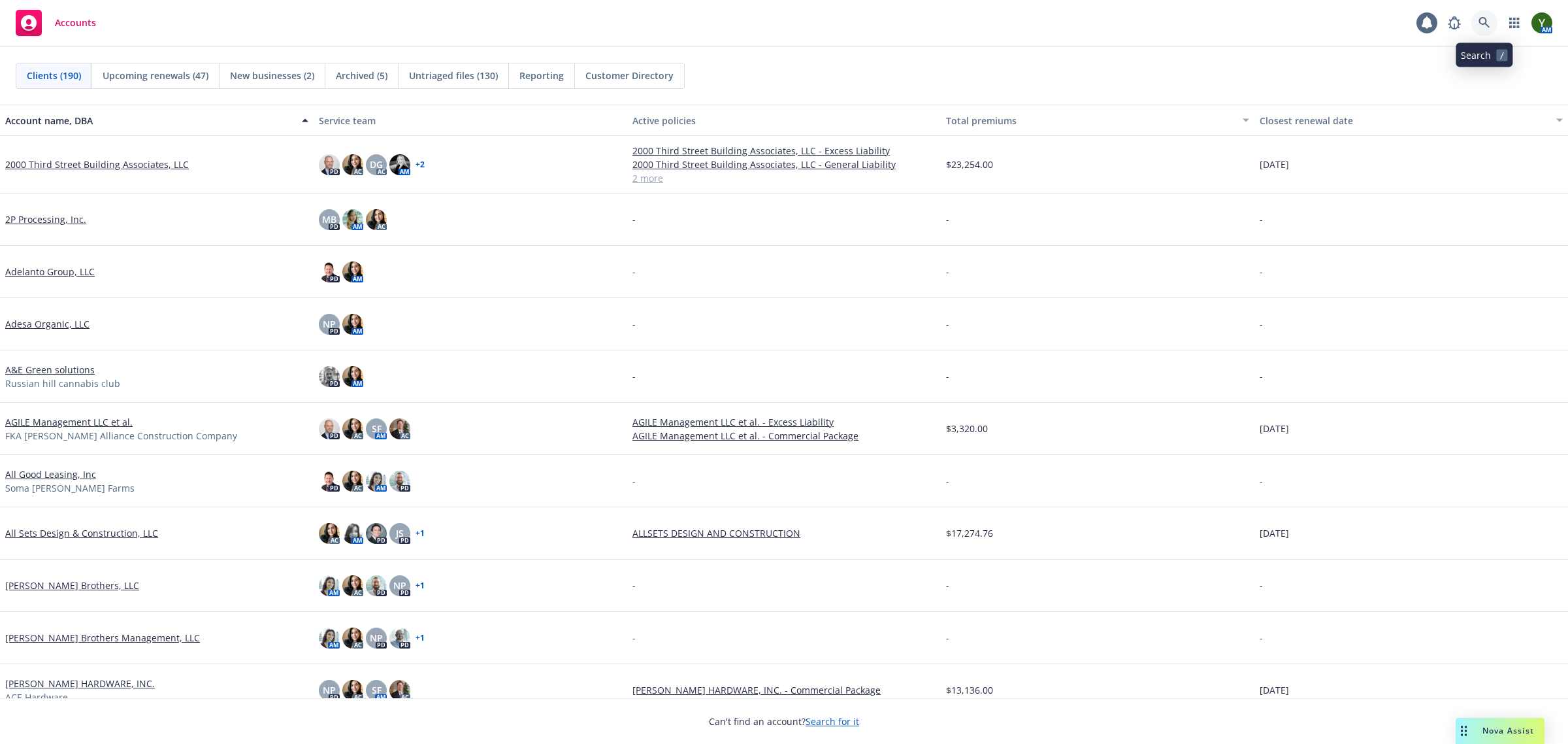
click at [1482, 11] on link at bounding box center [1484, 23] width 26 height 26
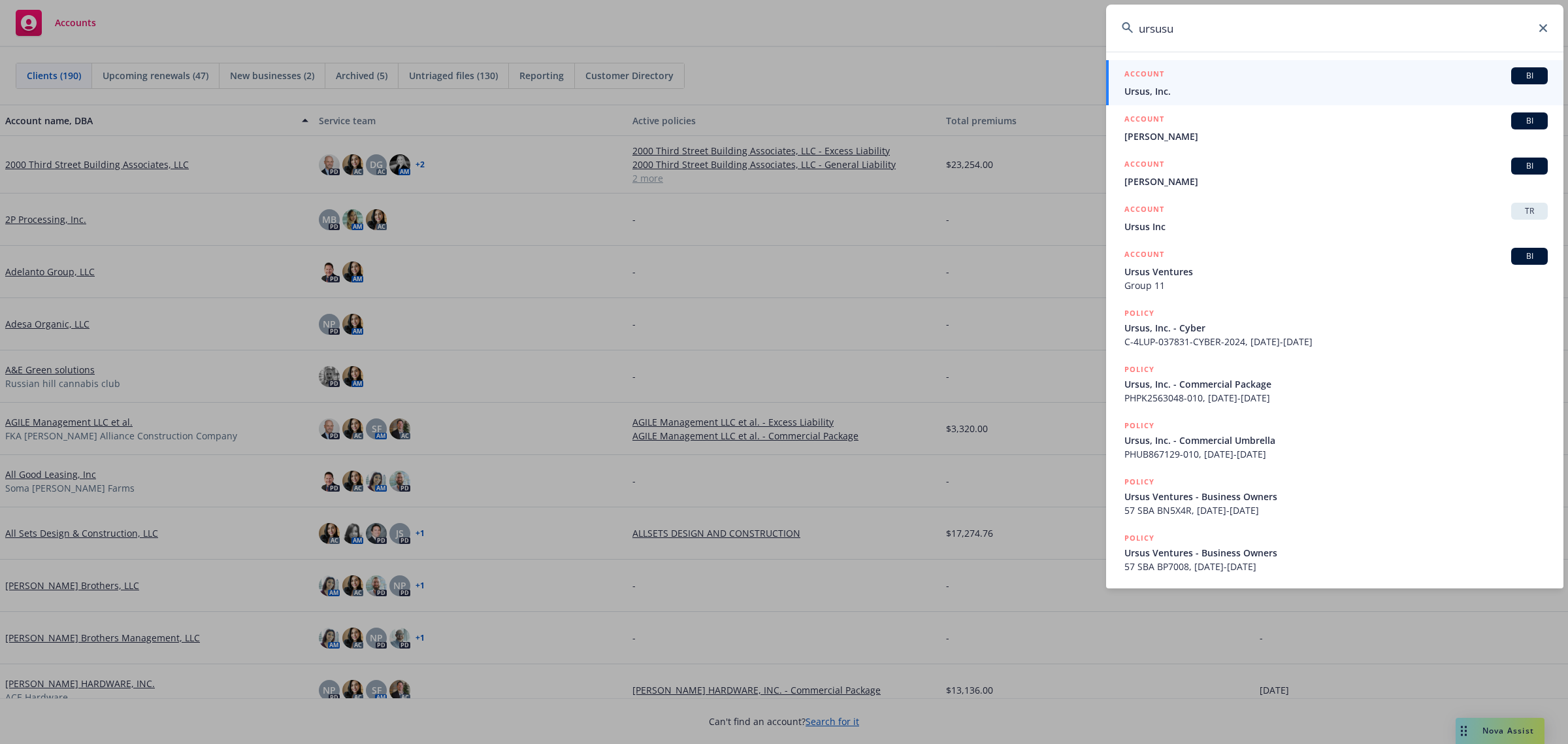
type input "ursusu"
click at [1199, 74] on div "ACCOUNT BI" at bounding box center [1335, 76] width 423 height 17
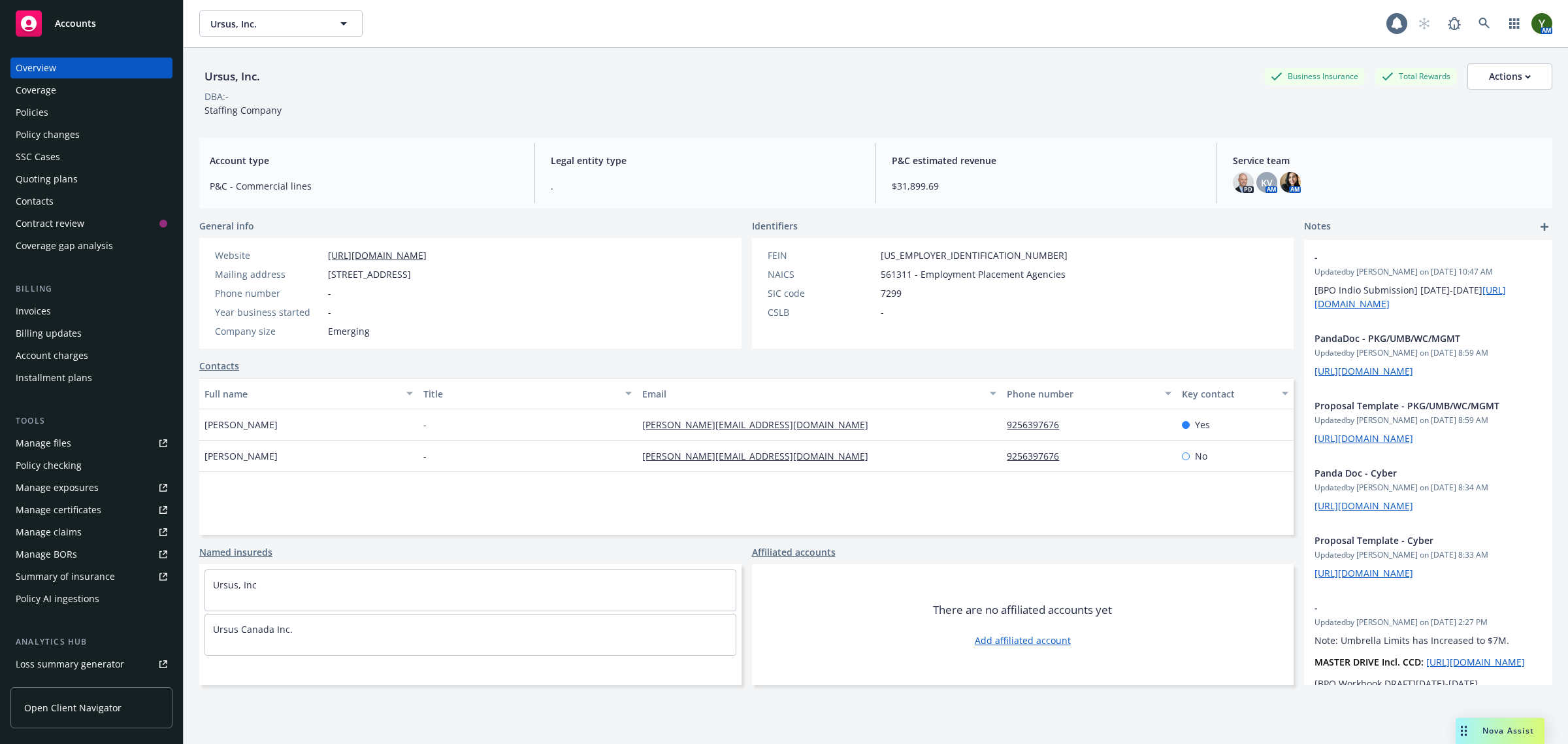
click at [71, 112] on div "Policies" at bounding box center [92, 112] width 151 height 21
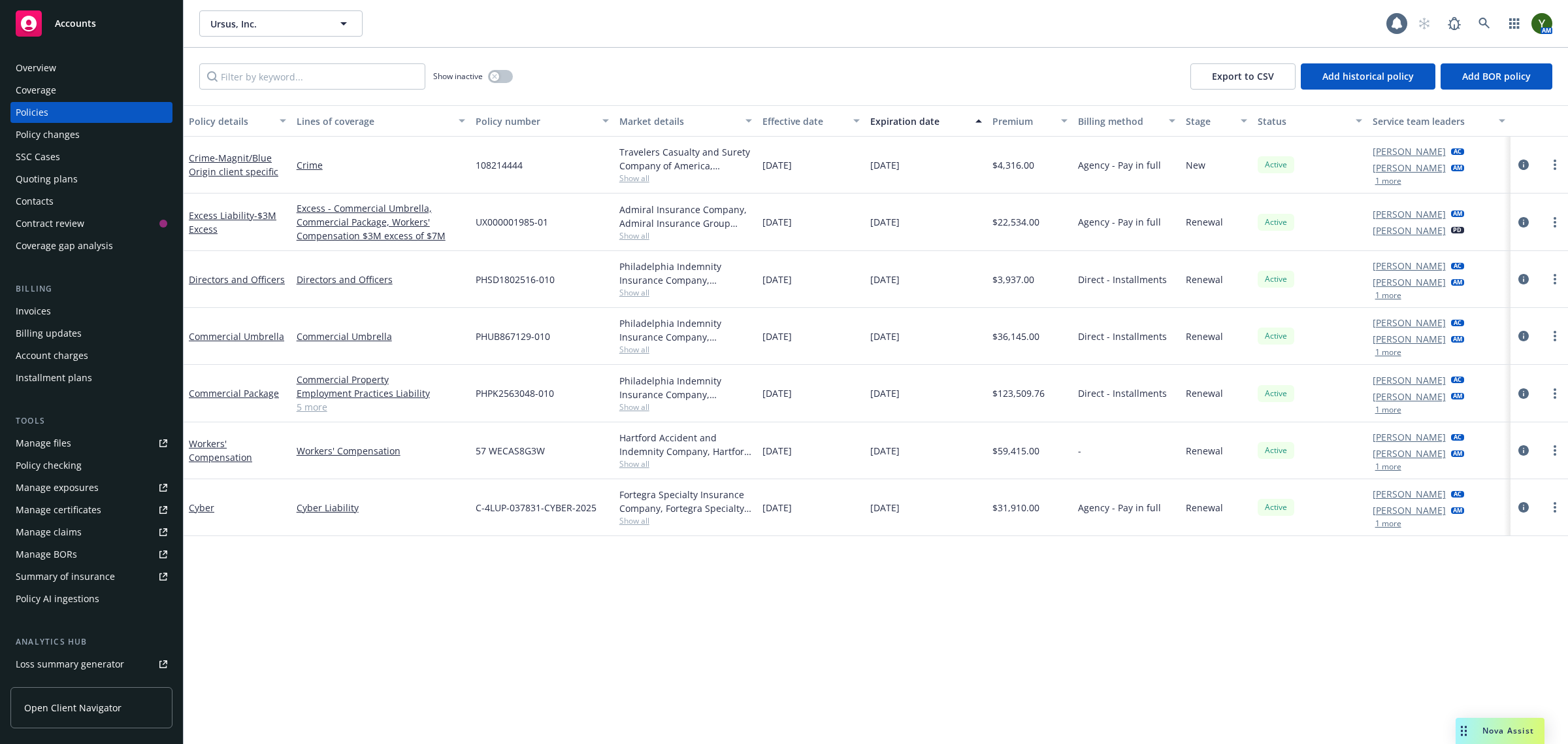
click at [83, 191] on div "Contacts" at bounding box center [92, 201] width 151 height 21
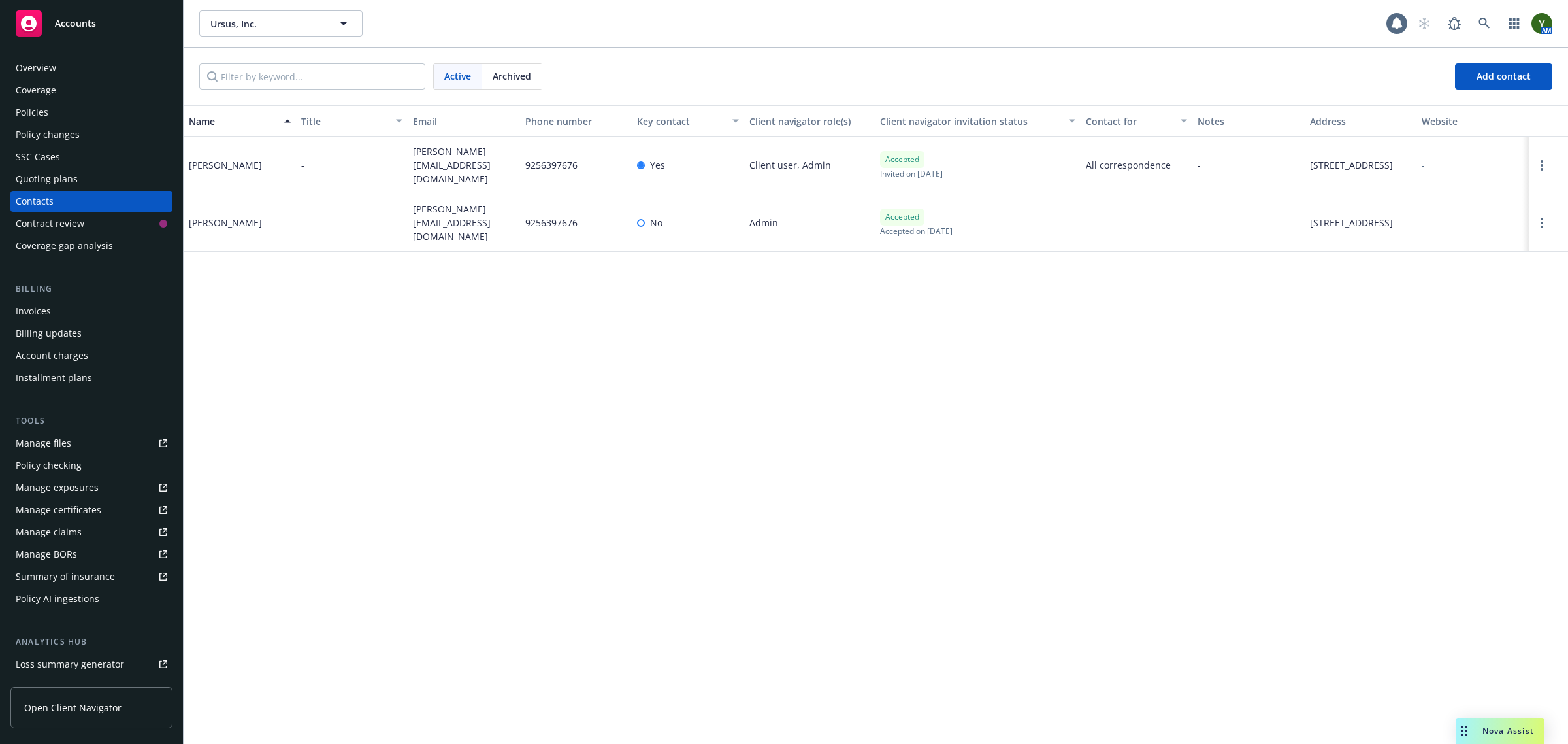
click at [47, 112] on div "Policies" at bounding box center [32, 112] width 33 height 21
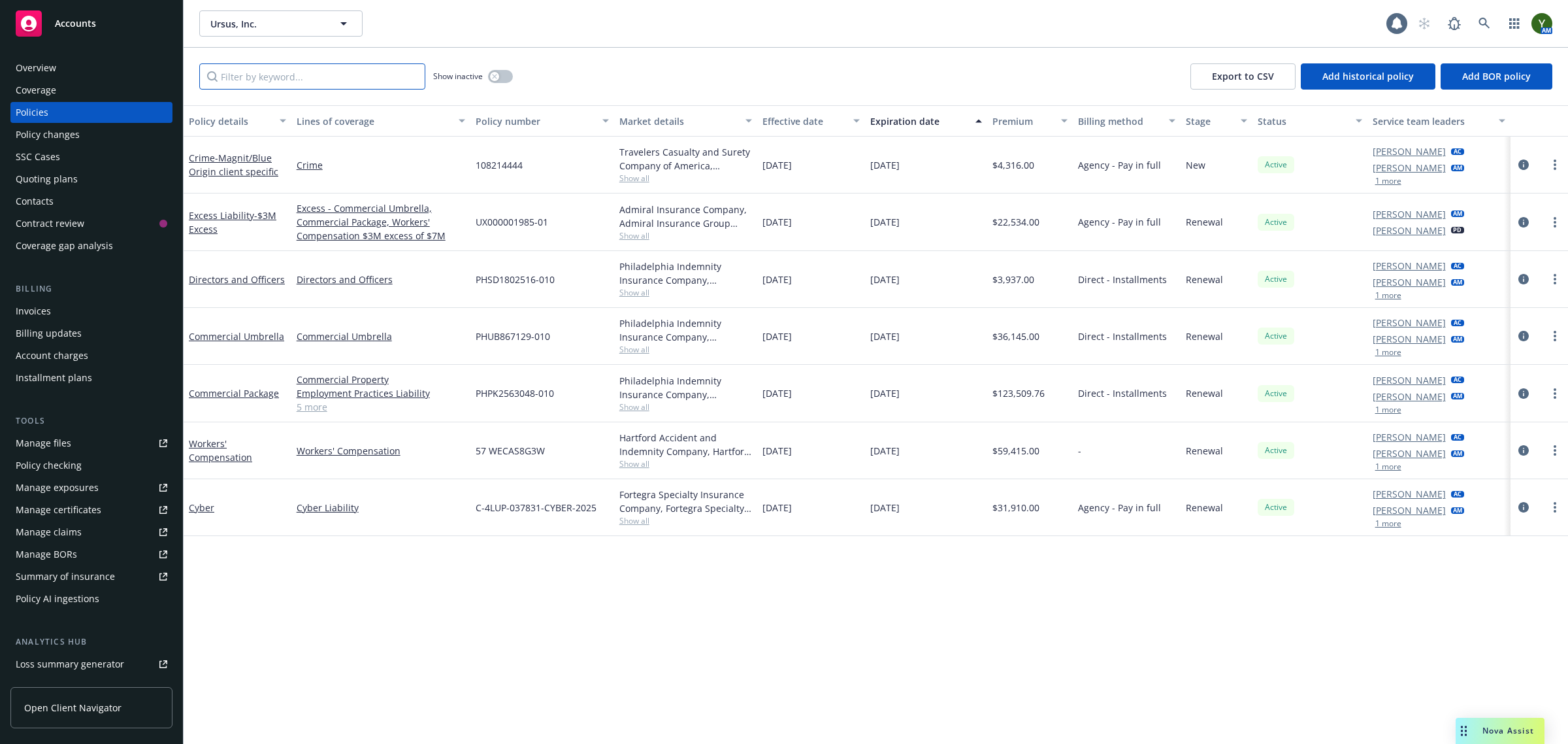
click at [322, 74] on input "Filter by keyword..." at bounding box center [312, 77] width 226 height 26
click at [637, 231] on span "Show all" at bounding box center [686, 235] width 133 height 11
click at [591, 275] on span "Admiral Insurance Company" at bounding box center [620, 279] width 240 height 14
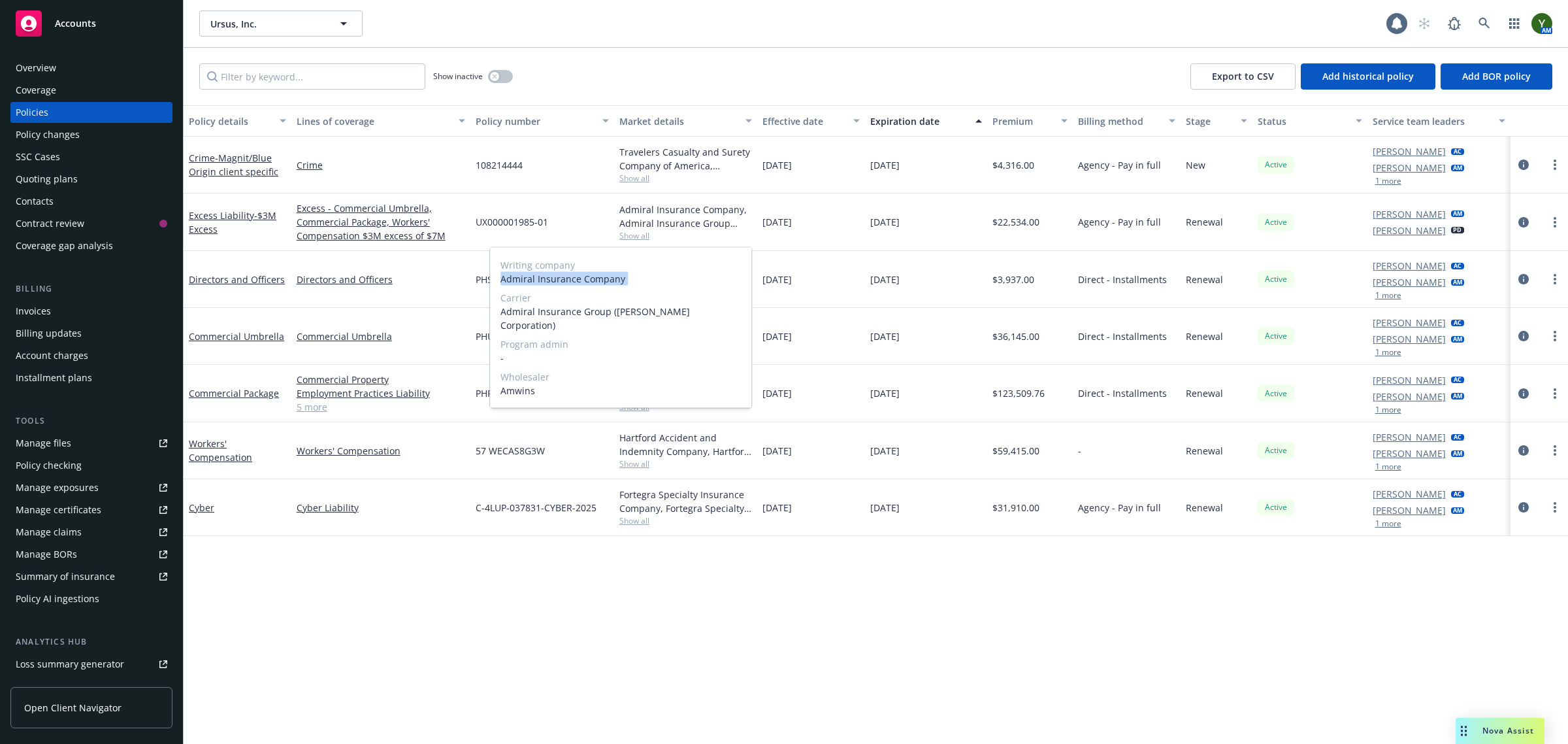
copy span "Admiral Insurance Company"
click at [305, 83] on input "Filter by keyword..." at bounding box center [312, 77] width 226 height 26
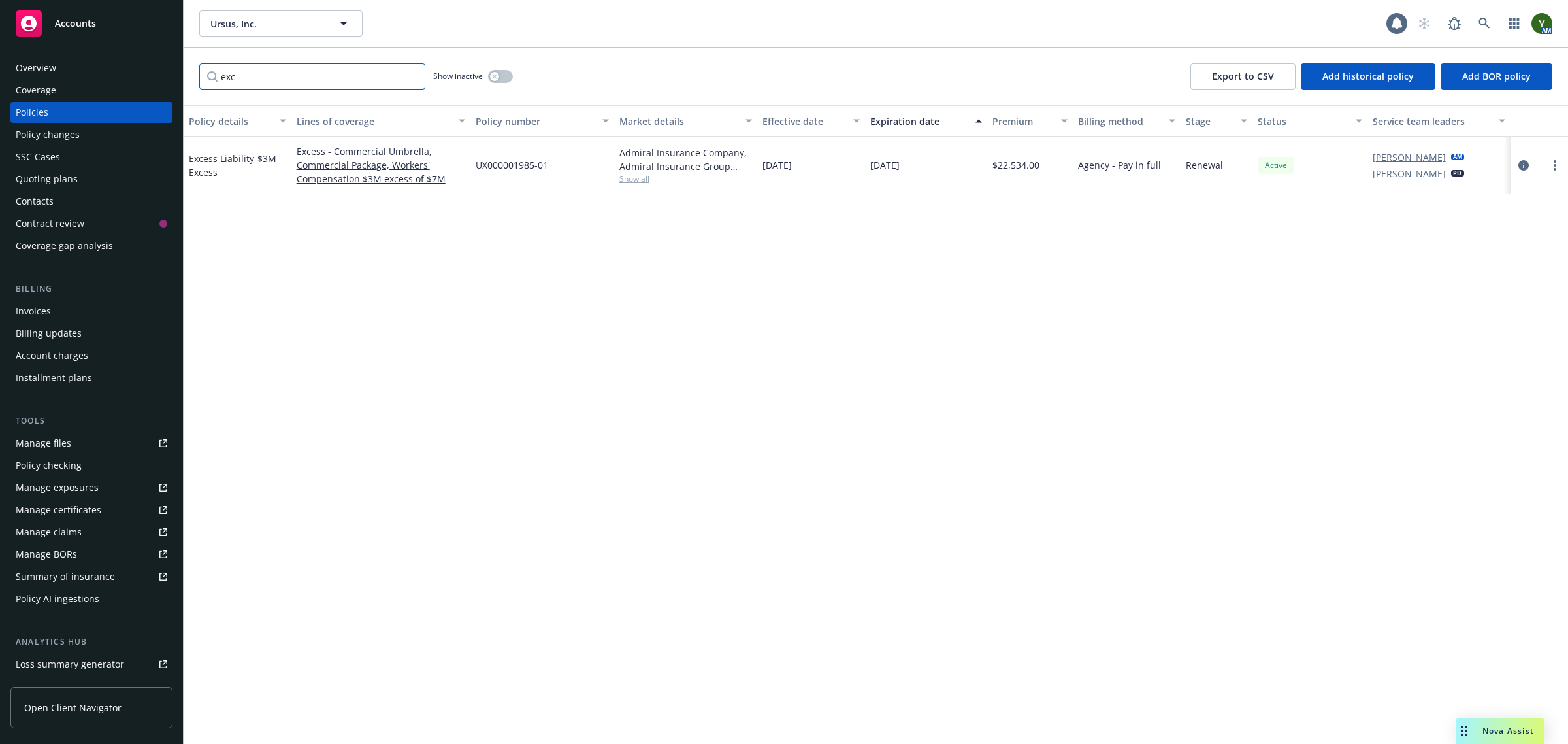
type input "exc"
click at [1556, 173] on div at bounding box center [1539, 165] width 58 height 58
click at [1556, 171] on link "more" at bounding box center [1555, 165] width 16 height 16
click at [1449, 345] on link "Copy logging email" at bounding box center [1485, 349] width 153 height 26
